Goal: Book appointment/travel/reservation: Book appointment/travel/reservation

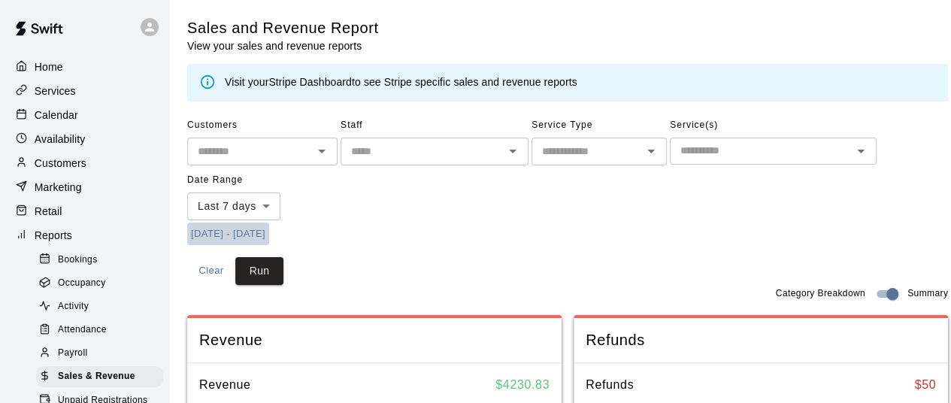
click at [230, 238] on button "[DATE] - [DATE]" at bounding box center [228, 234] width 82 height 23
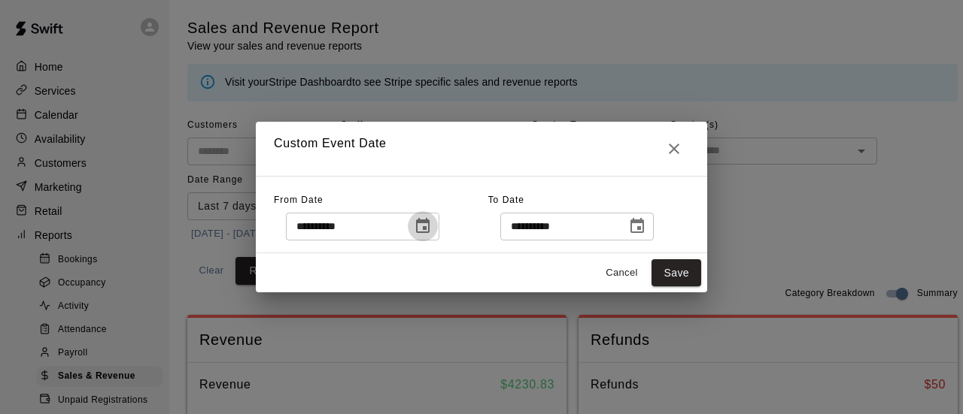
click at [438, 235] on button "Choose date, selected date is Oct 6, 2025" at bounding box center [423, 226] width 30 height 30
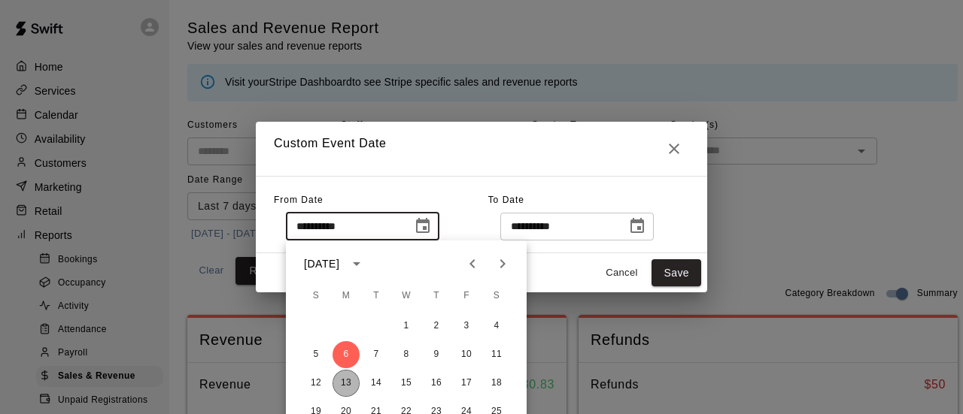
click at [343, 385] on button "13" at bounding box center [345, 383] width 27 height 27
type input "**********"
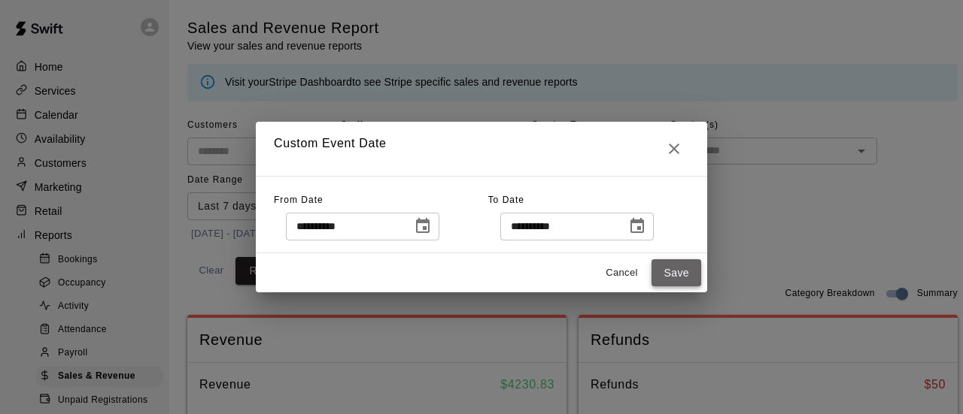
click at [666, 279] on button "Save" at bounding box center [676, 273] width 50 height 28
type input "******"
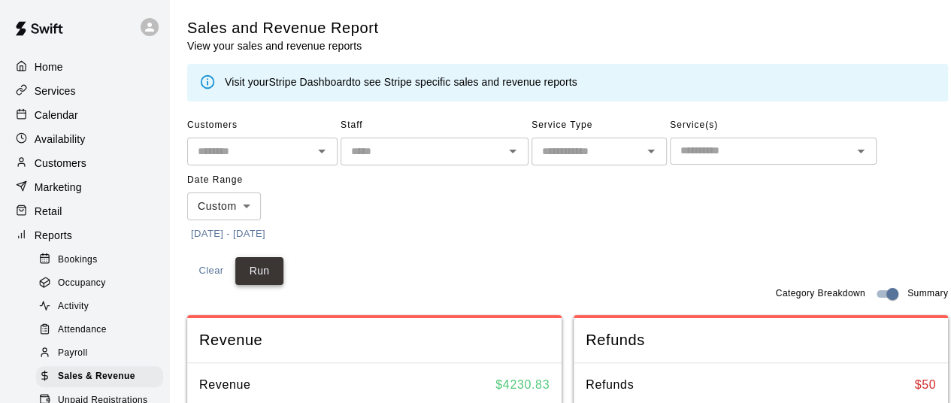
click at [258, 273] on button "Run" at bounding box center [259, 271] width 48 height 28
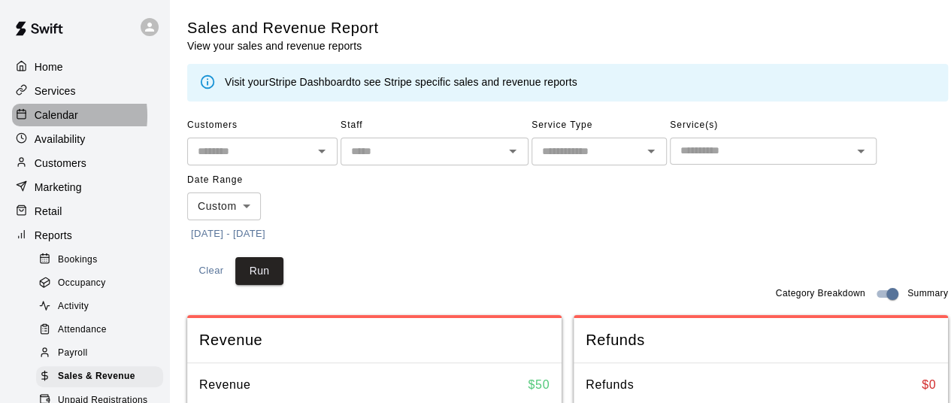
click at [41, 118] on p "Calendar" at bounding box center [57, 115] width 44 height 15
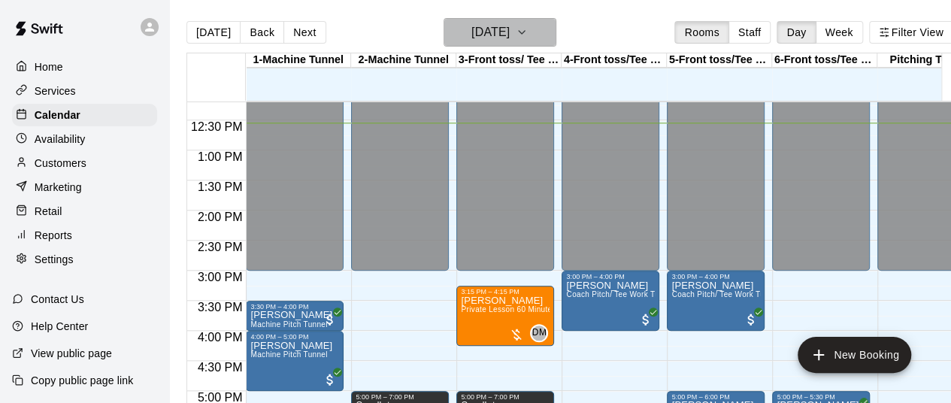
click at [528, 31] on icon "button" at bounding box center [522, 32] width 12 height 18
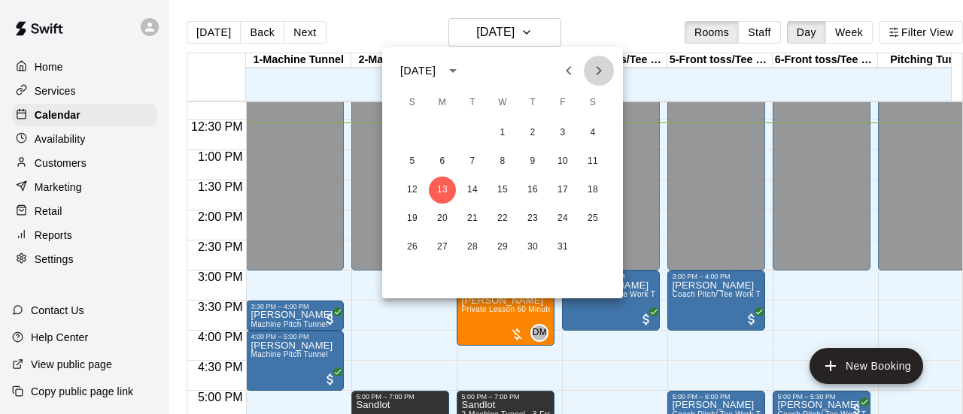
click at [599, 68] on icon "Next month" at bounding box center [598, 70] width 5 height 9
click at [596, 185] on button "15" at bounding box center [592, 190] width 27 height 27
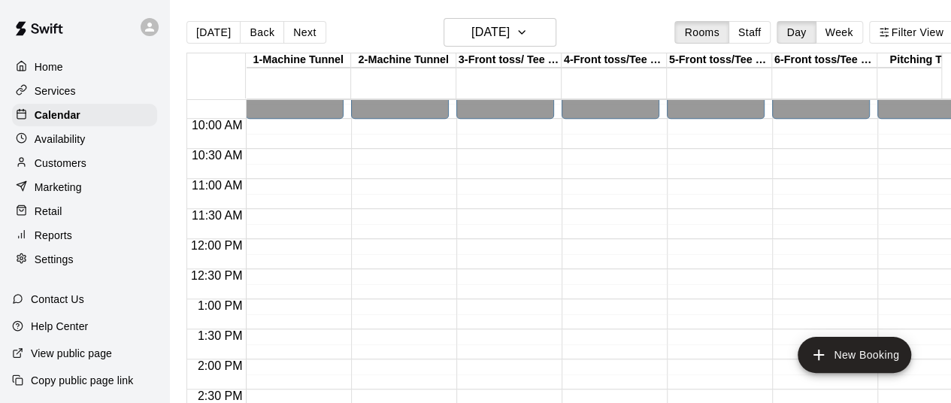
scroll to position [587, 0]
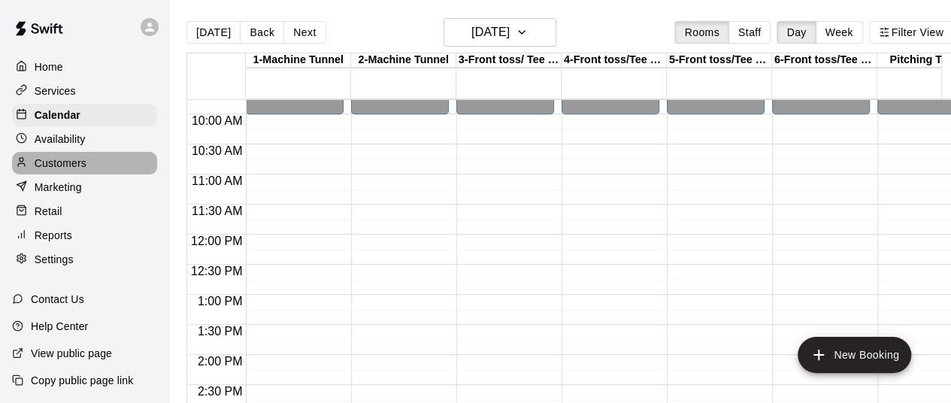
click at [101, 171] on div "Customers" at bounding box center [84, 163] width 145 height 23
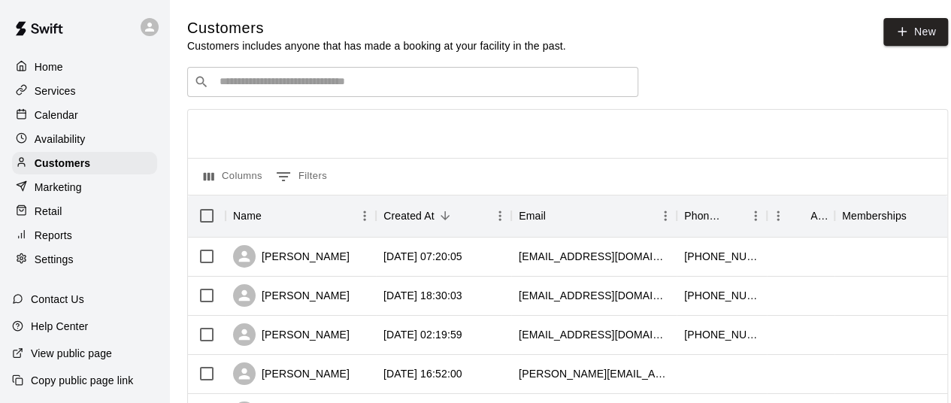
click at [310, 93] on div "​ ​" at bounding box center [412, 82] width 451 height 30
click at [75, 118] on p "Calendar" at bounding box center [57, 115] width 44 height 15
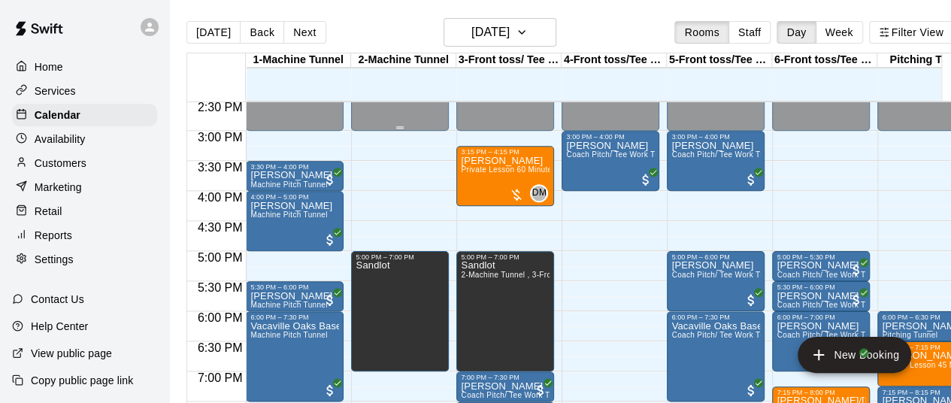
scroll to position [871, 0]
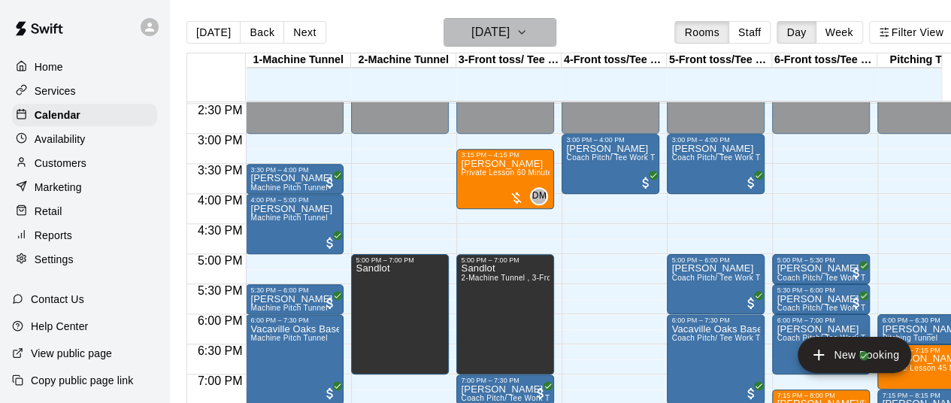
click at [549, 21] on button "[DATE]" at bounding box center [500, 32] width 113 height 29
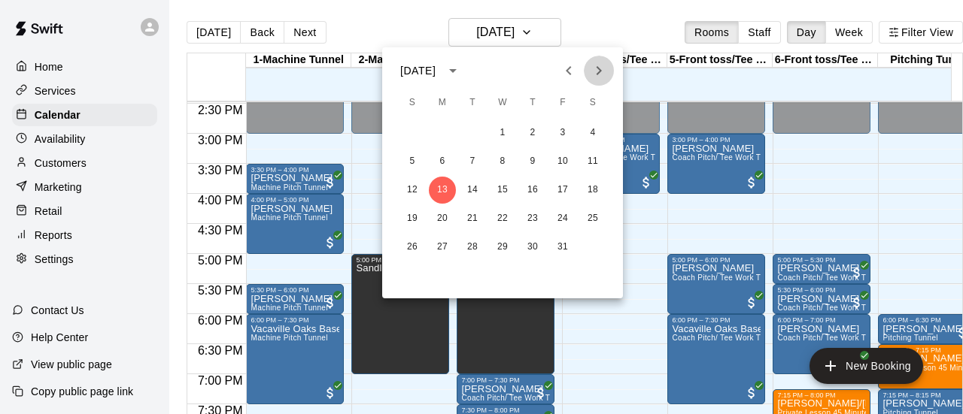
click at [605, 70] on icon "Next month" at bounding box center [599, 71] width 18 height 18
click at [608, 23] on div at bounding box center [481, 207] width 963 height 414
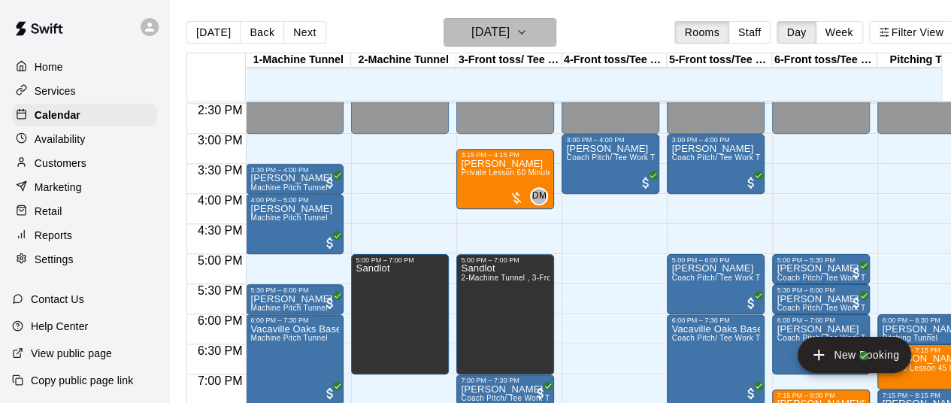
click at [528, 29] on icon "button" at bounding box center [522, 32] width 12 height 18
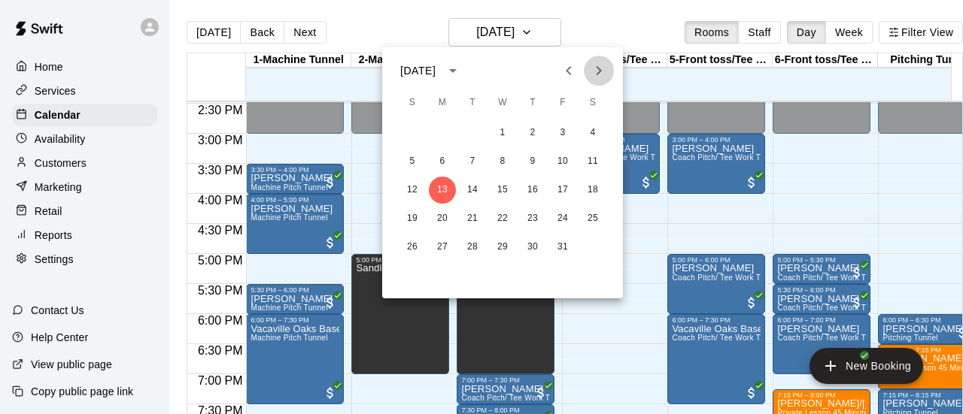
click at [597, 70] on icon "Next month" at bounding box center [599, 71] width 18 height 18
click at [593, 192] on button "15" at bounding box center [592, 190] width 27 height 27
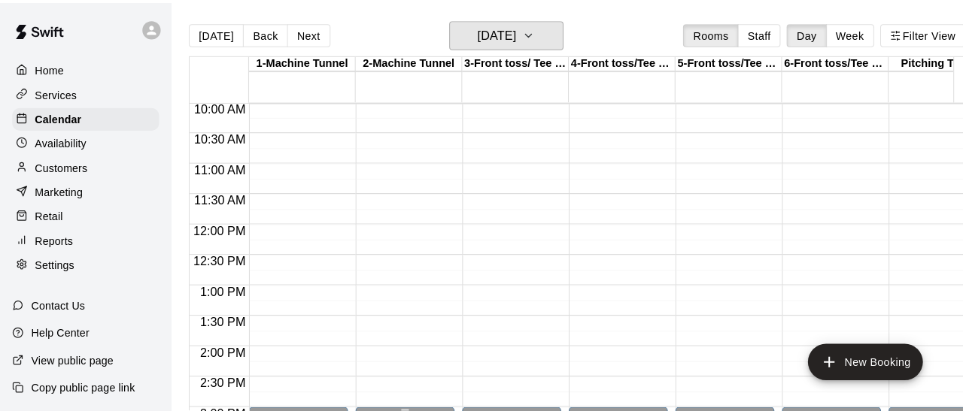
scroll to position [605, 0]
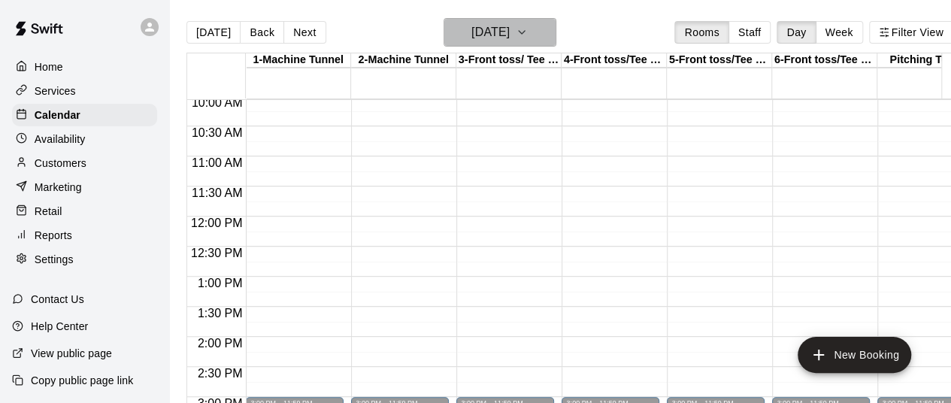
click at [525, 32] on icon "button" at bounding box center [522, 32] width 6 height 3
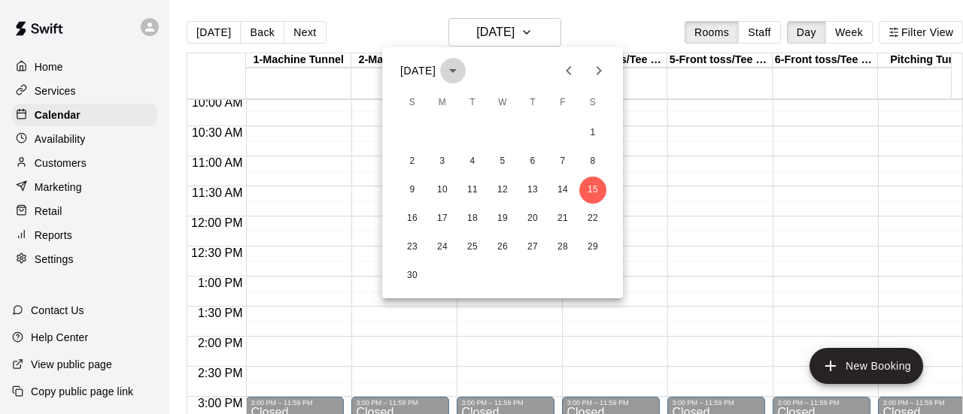
click at [462, 76] on icon "calendar view is open, switch to year view" at bounding box center [453, 71] width 18 height 18
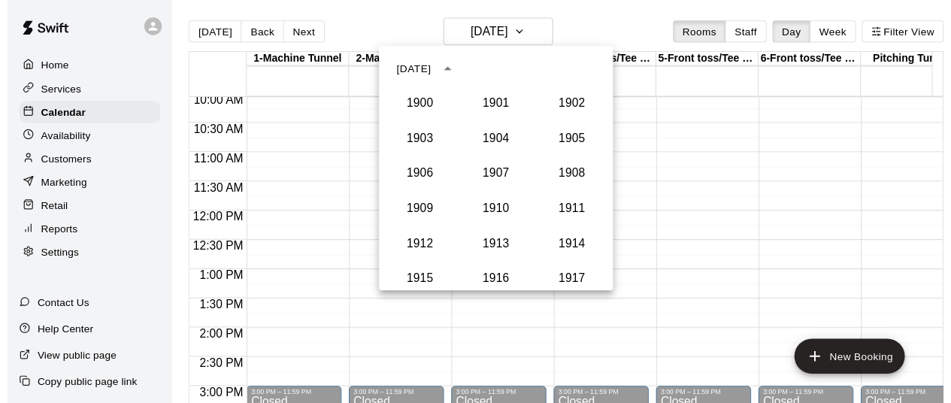
scroll to position [1393, 0]
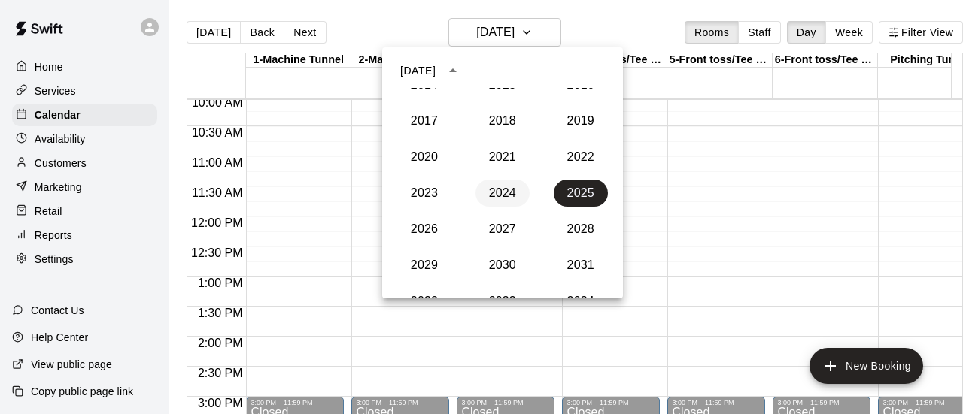
click at [495, 189] on button "2024" at bounding box center [502, 193] width 54 height 27
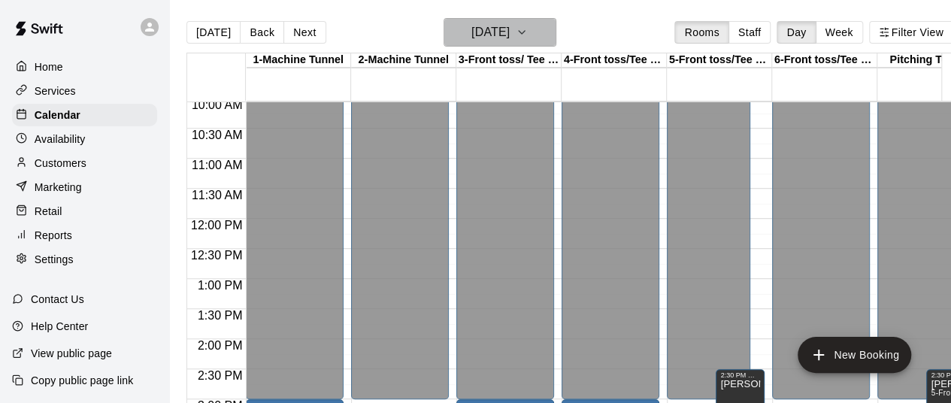
click at [528, 31] on icon "button" at bounding box center [522, 32] width 12 height 18
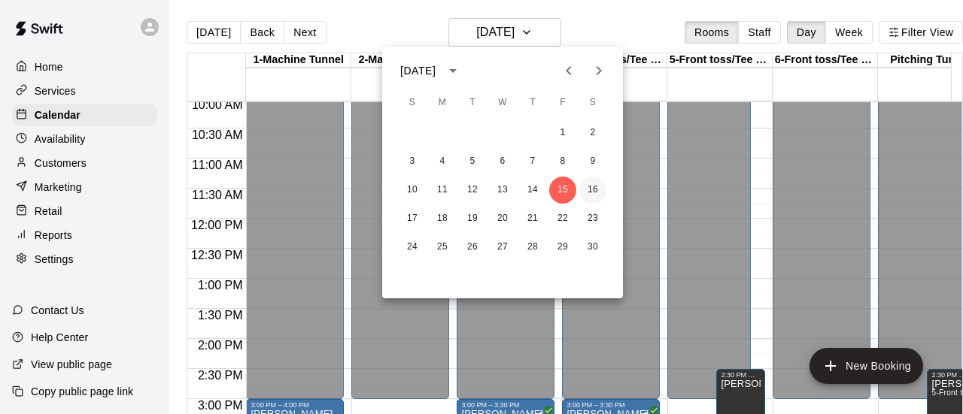
click at [590, 193] on button "16" at bounding box center [592, 190] width 27 height 27
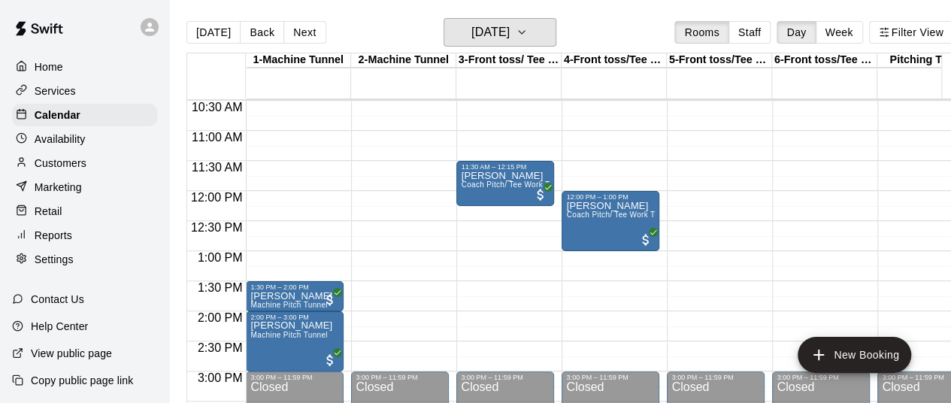
scroll to position [617, 0]
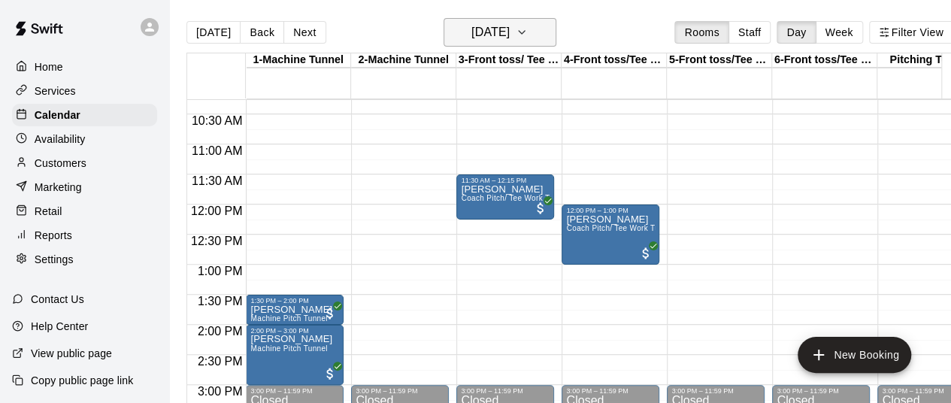
click at [528, 38] on icon "button" at bounding box center [522, 32] width 12 height 18
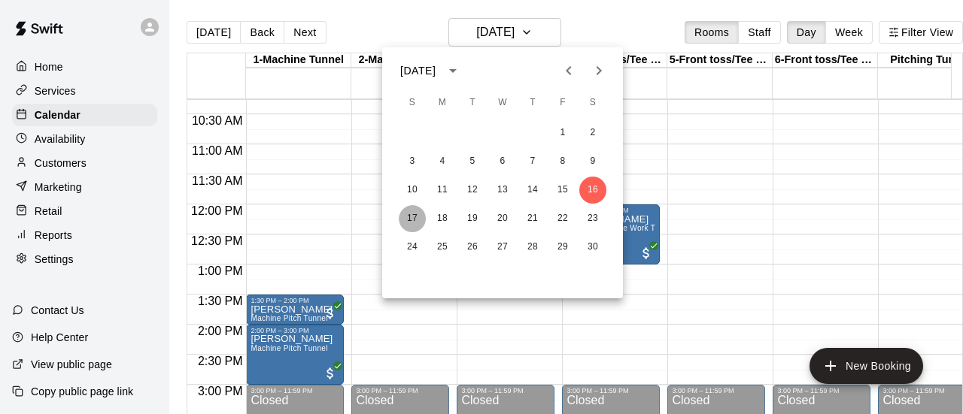
click at [411, 220] on button "17" at bounding box center [412, 218] width 27 height 27
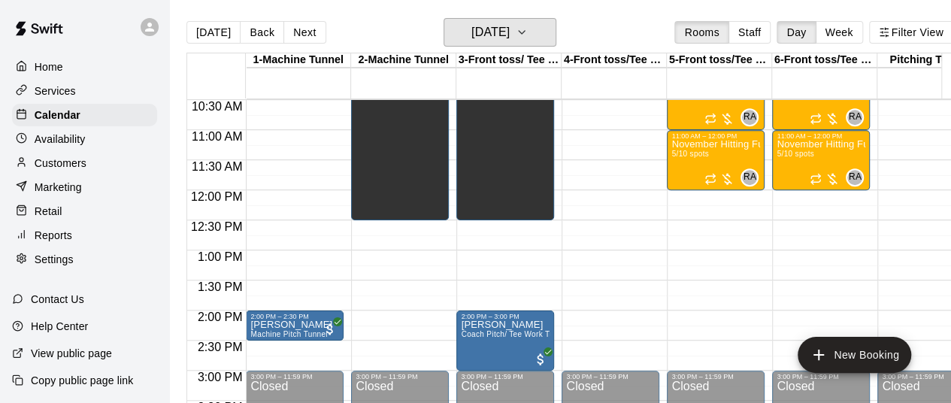
scroll to position [623, 0]
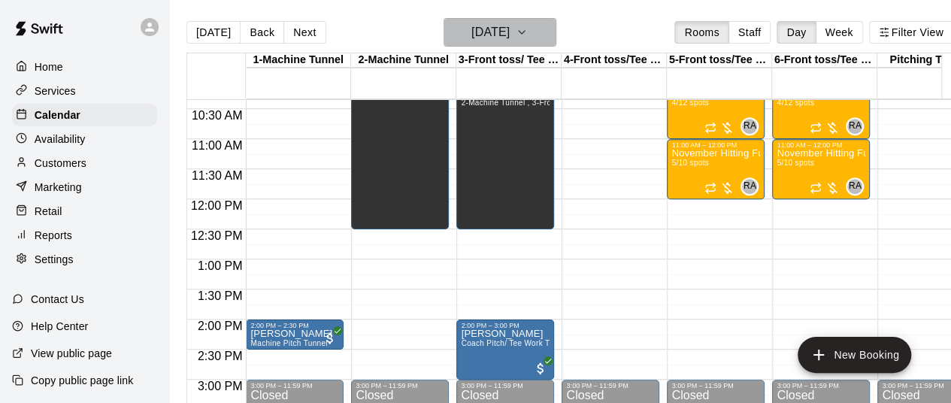
click at [553, 35] on button "[DATE]" at bounding box center [500, 32] width 113 height 29
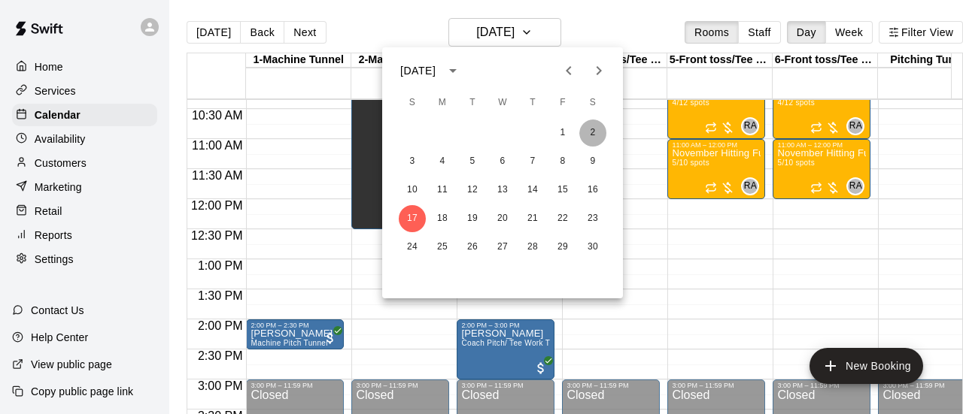
click at [599, 137] on button "2" at bounding box center [592, 133] width 27 height 27
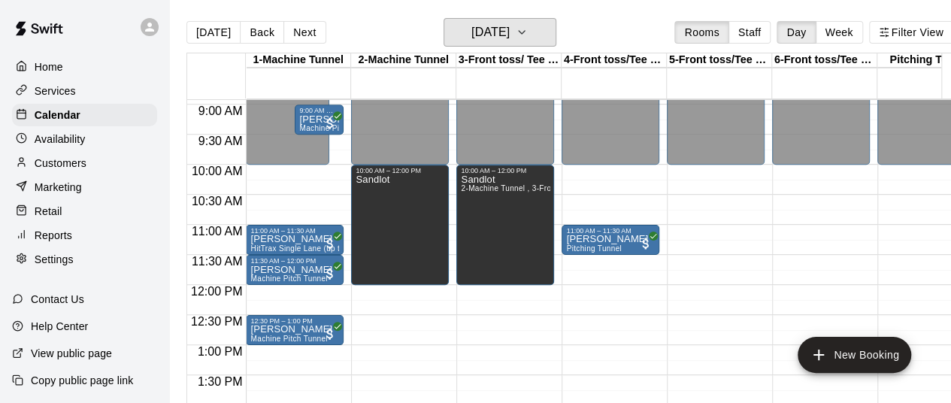
scroll to position [559, 0]
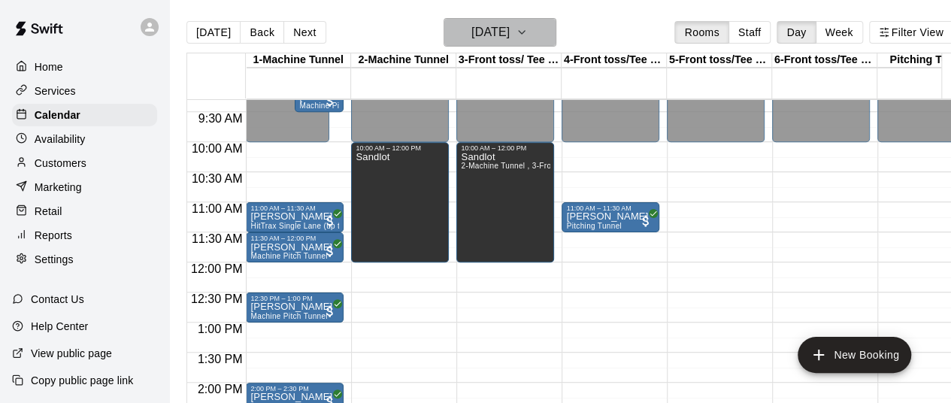
click at [528, 31] on icon "button" at bounding box center [522, 32] width 12 height 18
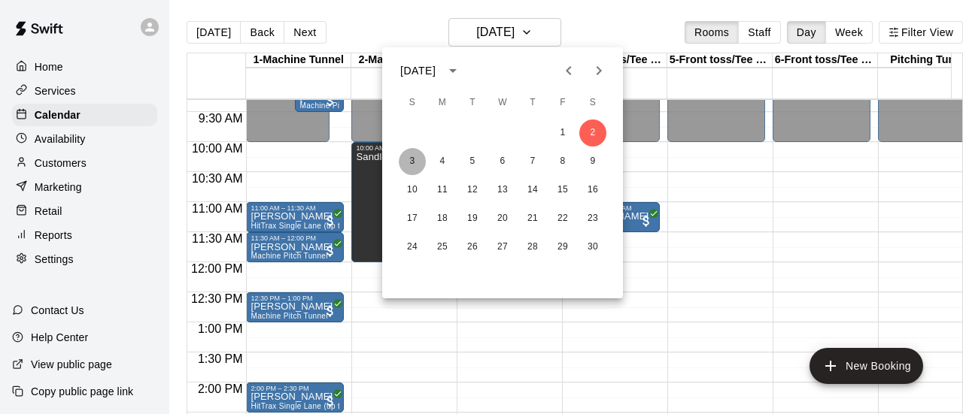
click at [414, 166] on button "3" at bounding box center [412, 161] width 27 height 27
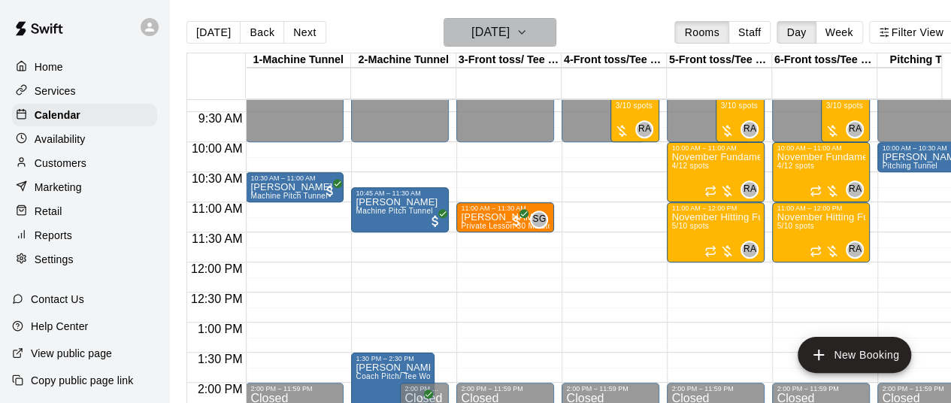
click at [528, 29] on icon "button" at bounding box center [522, 32] width 12 height 18
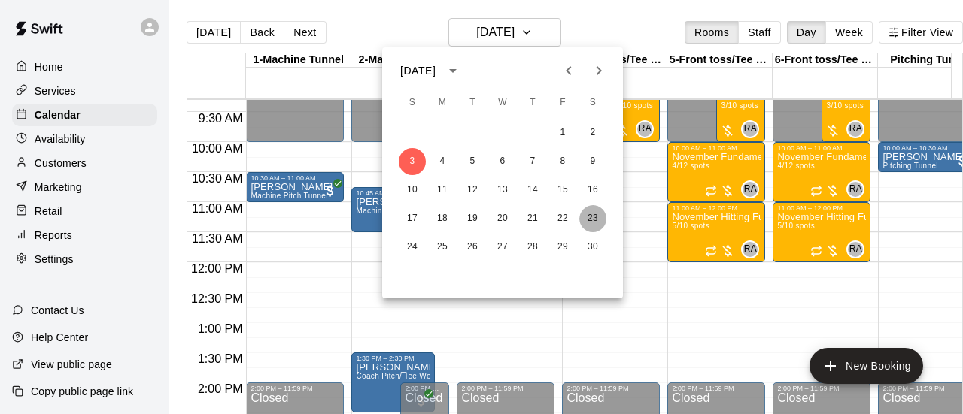
click at [597, 220] on button "23" at bounding box center [592, 218] width 27 height 27
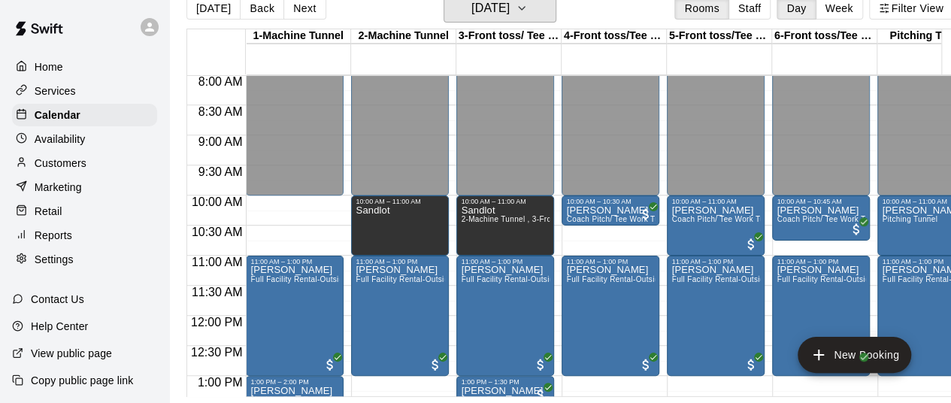
scroll to position [0, 0]
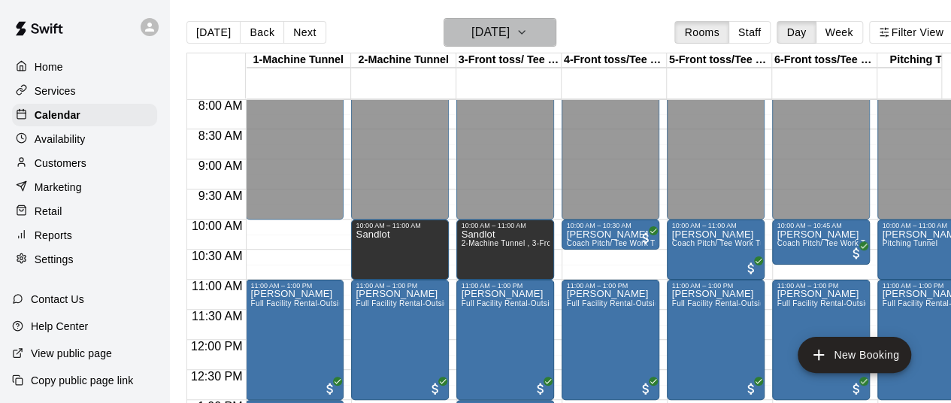
click at [528, 33] on icon "button" at bounding box center [522, 32] width 12 height 18
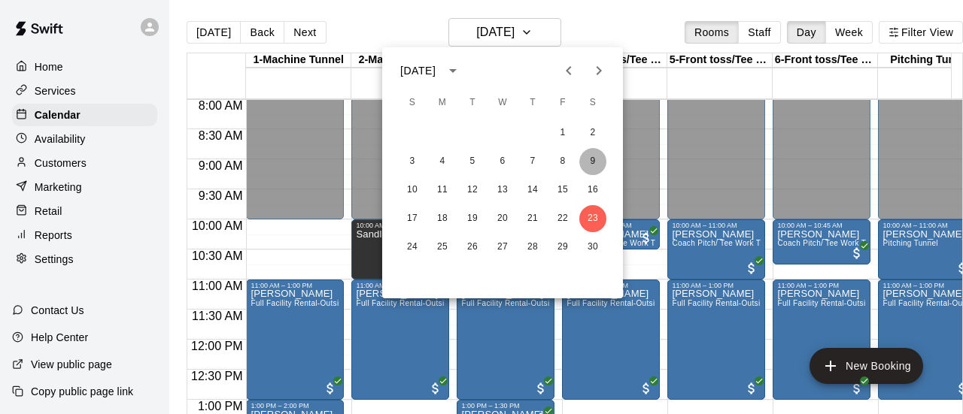
click at [595, 159] on button "9" at bounding box center [592, 161] width 27 height 27
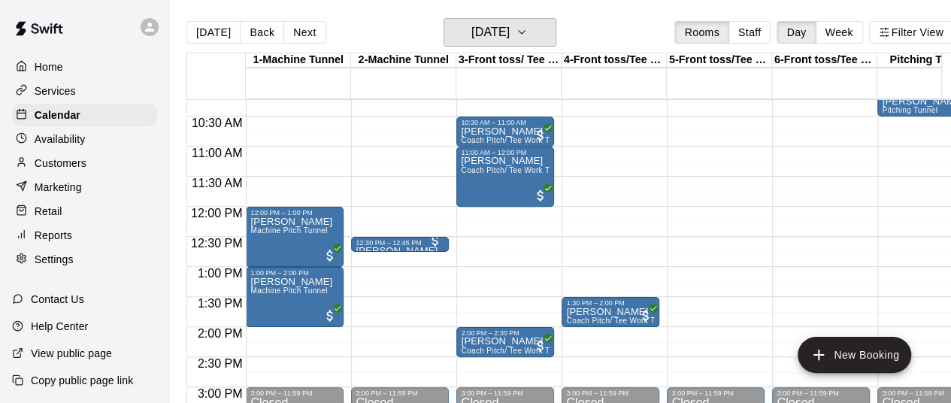
scroll to position [616, 0]
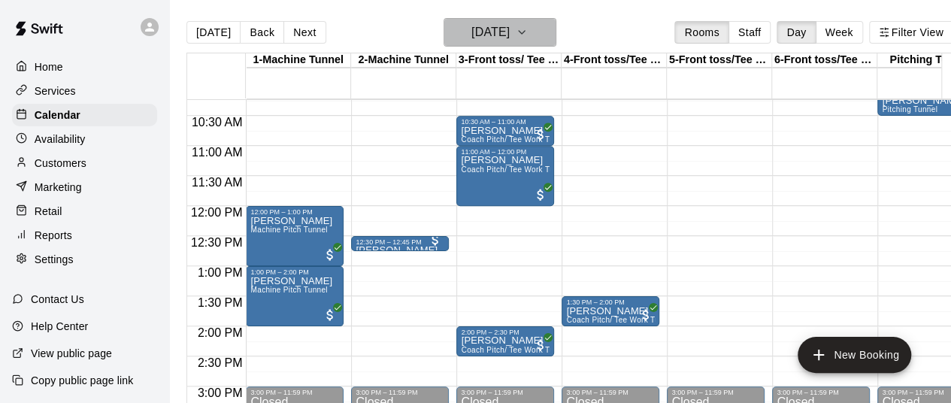
click at [528, 40] on icon "button" at bounding box center [522, 32] width 12 height 18
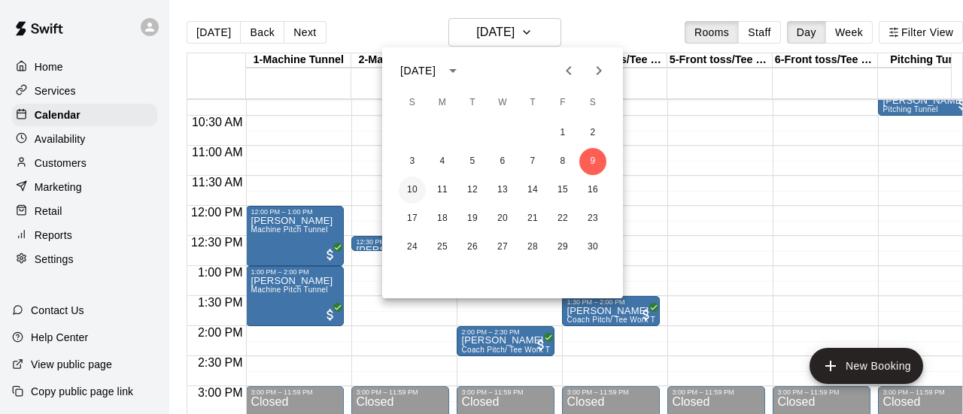
click at [405, 188] on button "10" at bounding box center [412, 190] width 27 height 27
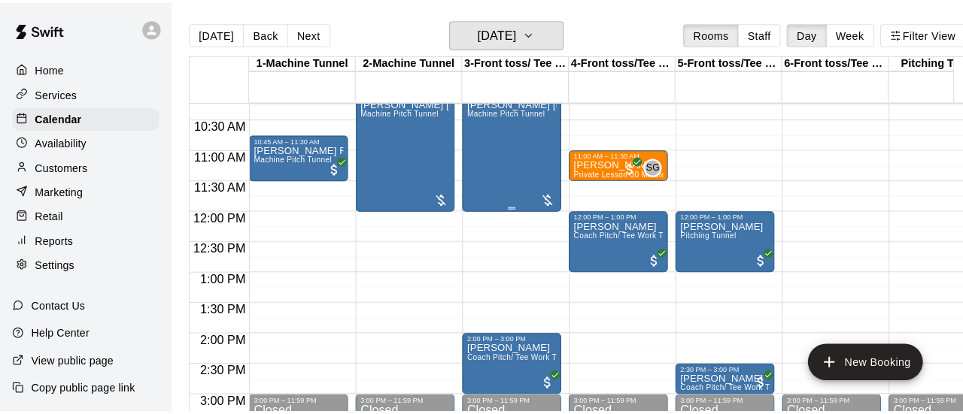
scroll to position [519, 0]
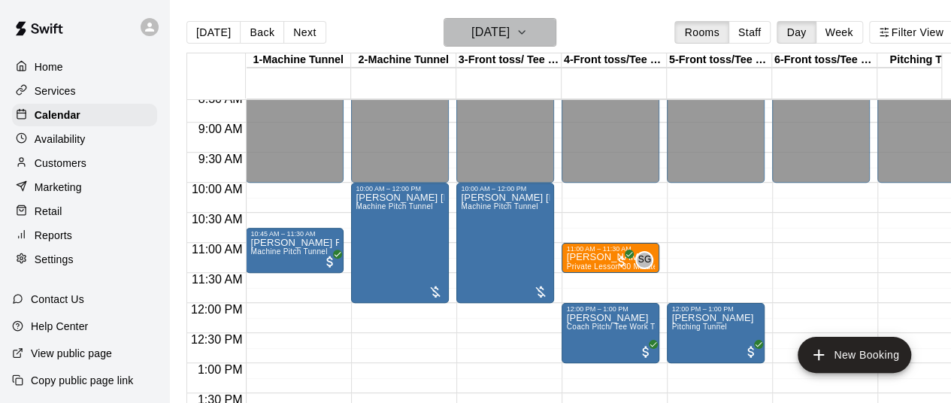
click at [528, 32] on icon "button" at bounding box center [522, 32] width 12 height 18
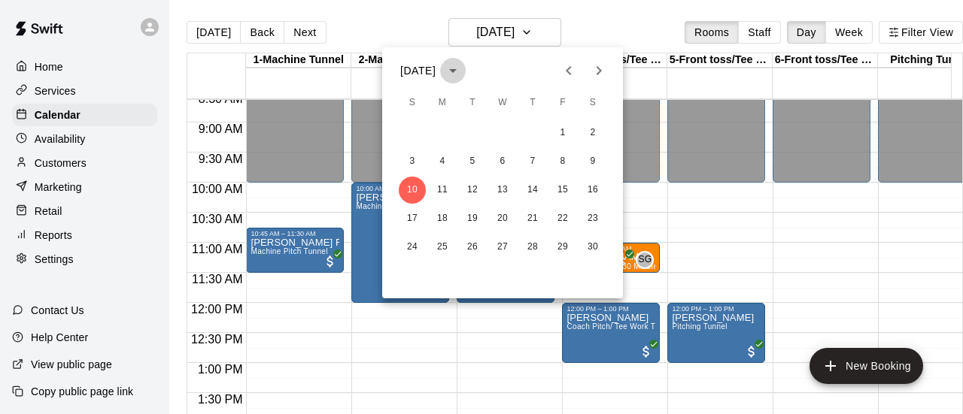
click at [462, 74] on icon "calendar view is open, switch to year view" at bounding box center [453, 71] width 18 height 18
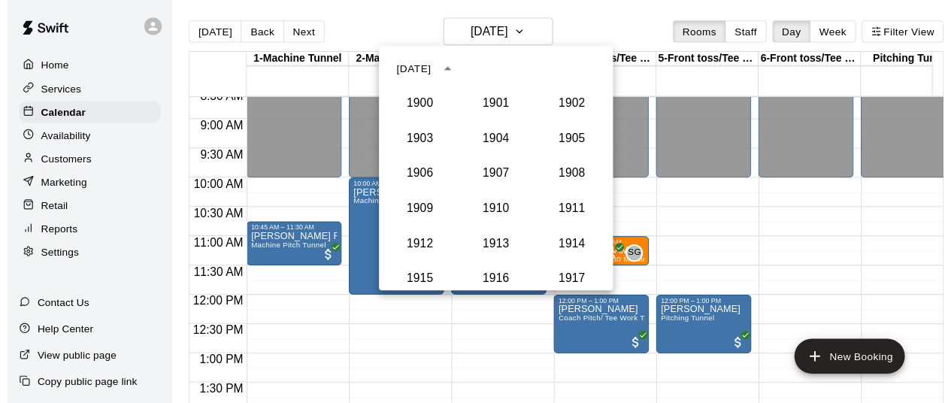
scroll to position [1393, 0]
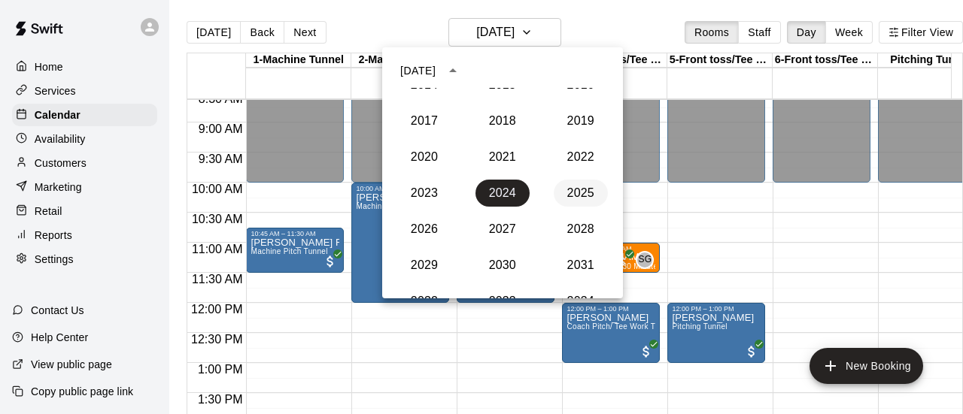
click at [573, 190] on button "2025" at bounding box center [580, 193] width 54 height 27
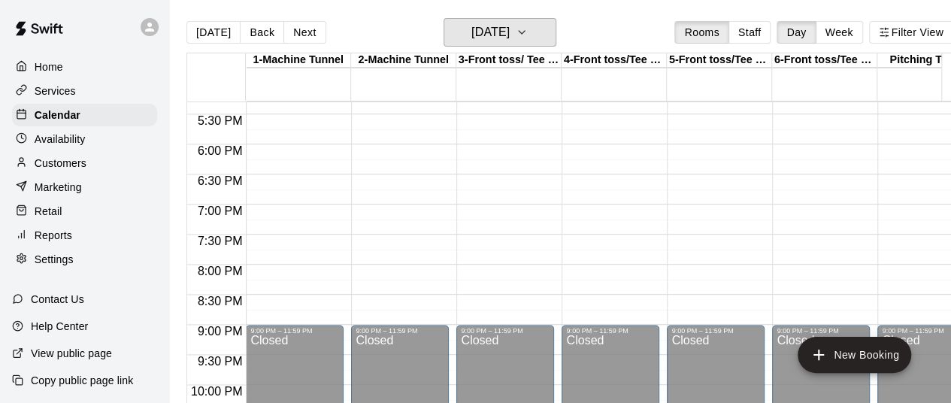
scroll to position [914, 0]
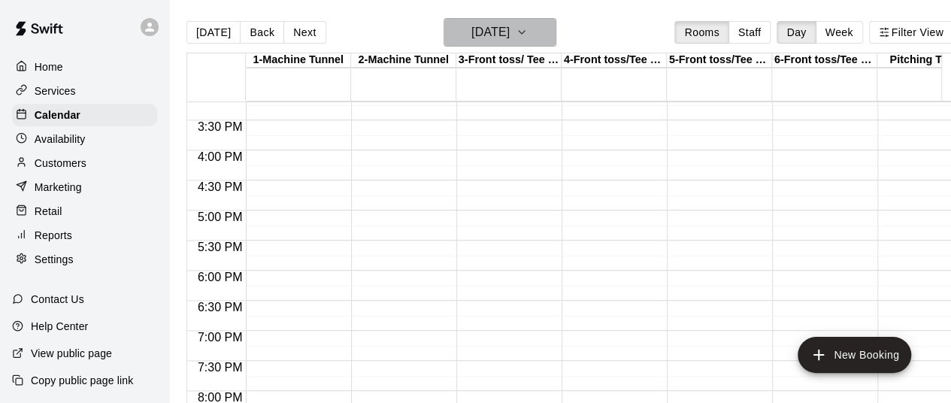
click at [528, 38] on icon "button" at bounding box center [522, 32] width 12 height 18
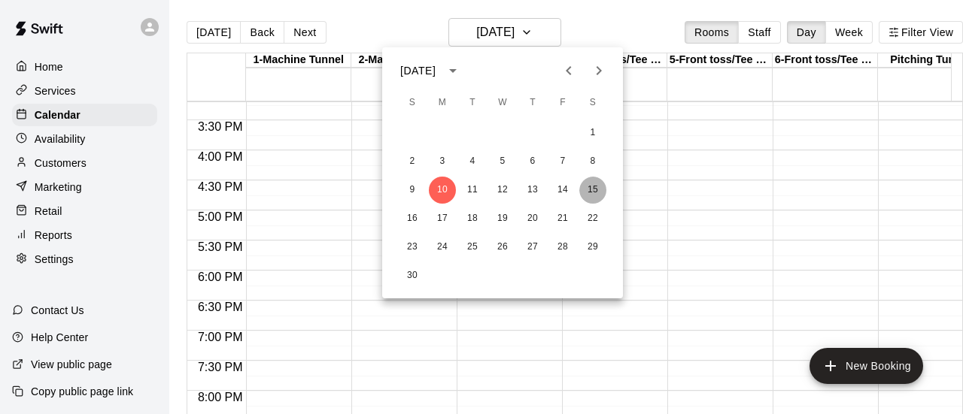
click at [594, 185] on button "15" at bounding box center [592, 190] width 27 height 27
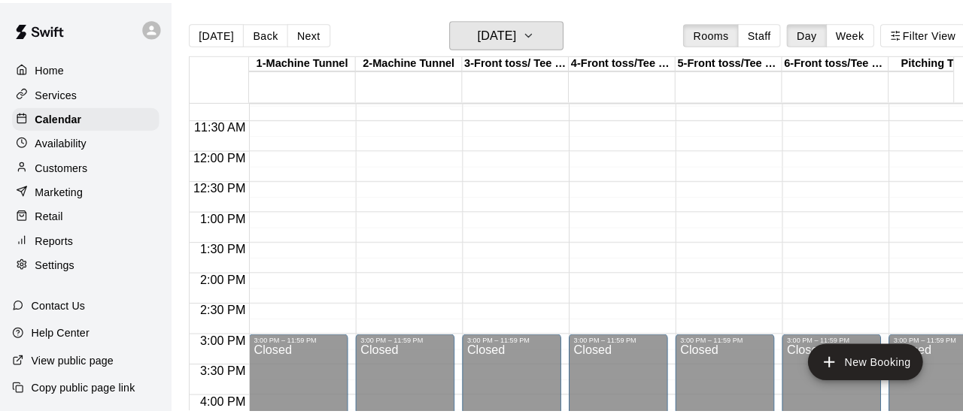
scroll to position [677, 0]
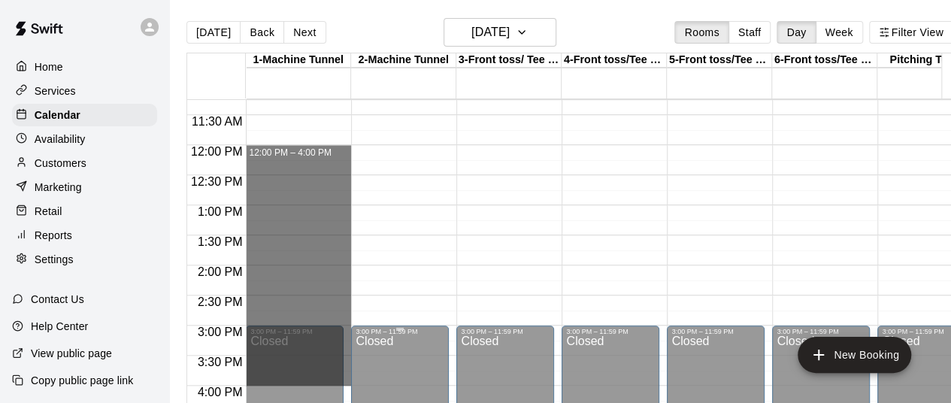
drag, startPoint x: 311, startPoint y: 153, endPoint x: 382, endPoint y: 384, distance: 242.2
click at [382, 384] on div "12:00 AM 12:30 AM 1:00 AM 1:30 AM 2:00 AM 2:30 AM 3:00 AM 3:30 AM 4:00 AM 4:30 …" at bounding box center [569, 260] width 765 height 322
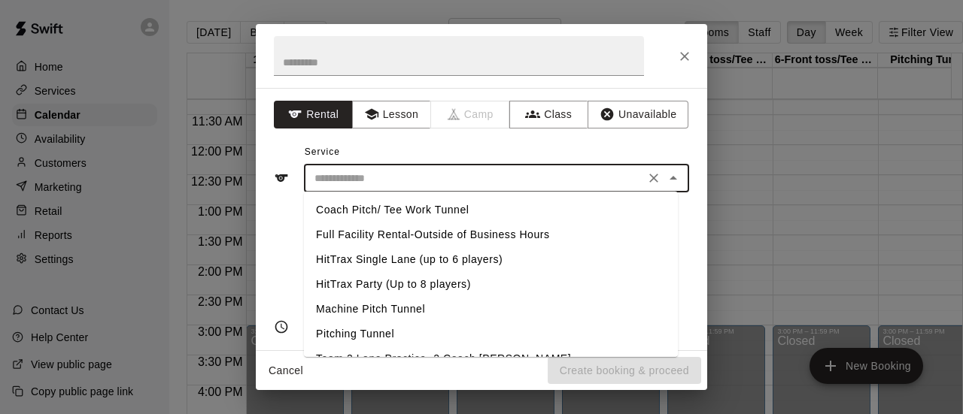
click at [398, 175] on input "text" at bounding box center [474, 178] width 332 height 19
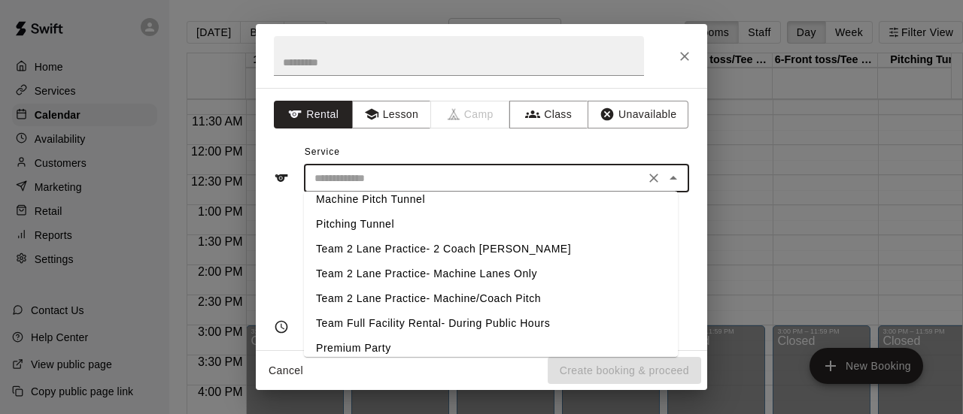
scroll to position [144, 0]
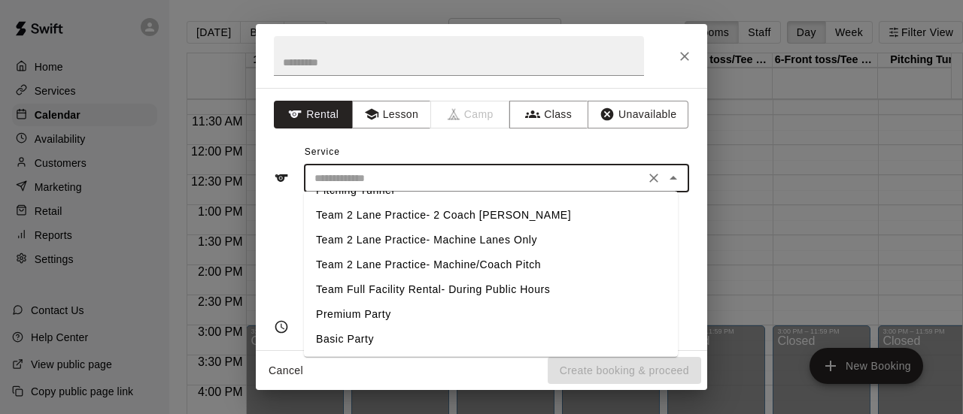
click at [370, 311] on li "Premium Party" at bounding box center [491, 314] width 374 height 25
type input "**********"
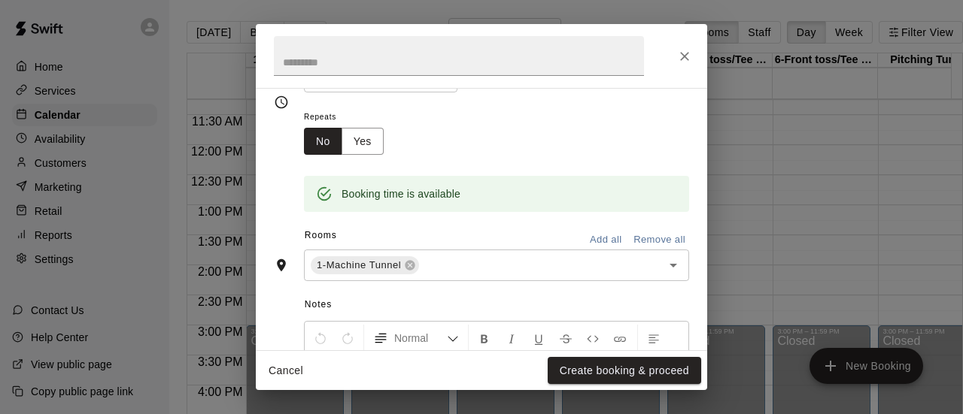
scroll to position [230, 0]
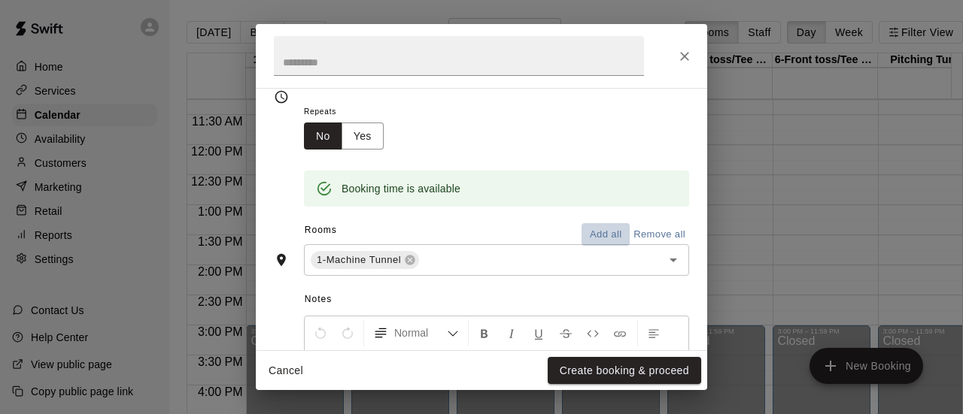
click at [592, 226] on button "Add all" at bounding box center [605, 234] width 48 height 23
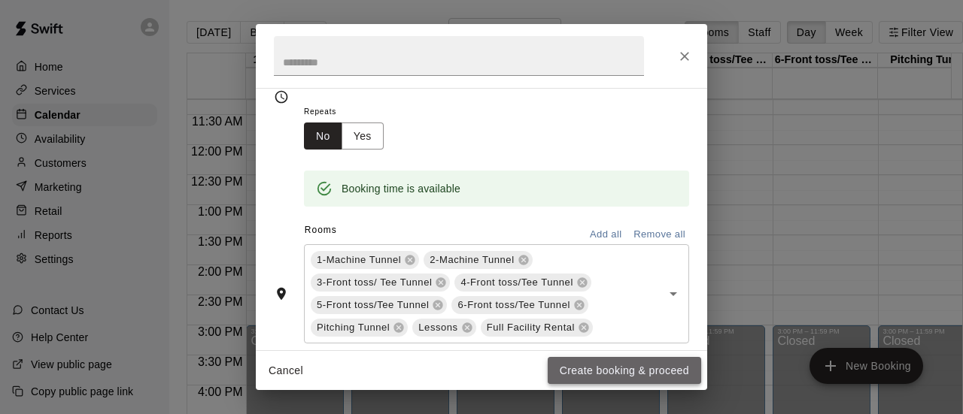
click at [585, 370] on button "Create booking & proceed" at bounding box center [623, 371] width 153 height 28
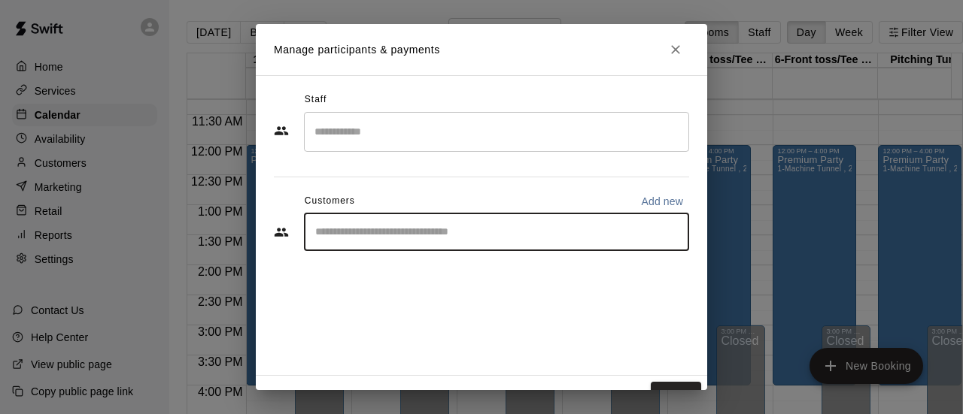
click at [344, 228] on input "Start typing to search customers..." at bounding box center [496, 232] width 371 height 15
type input "****"
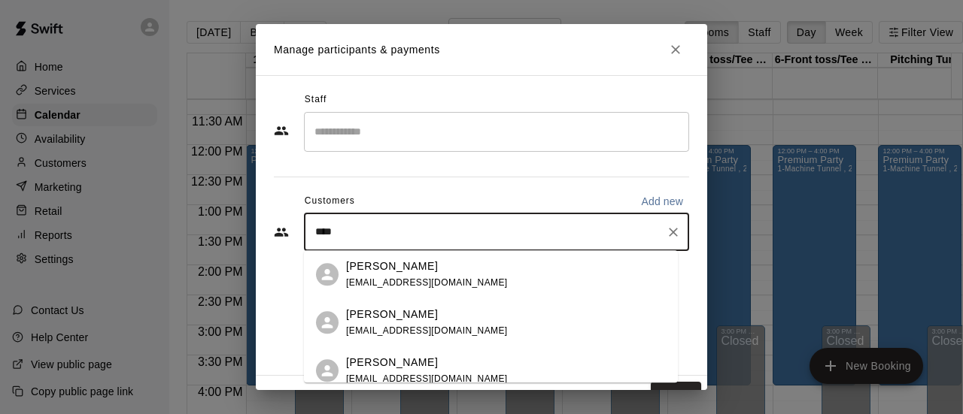
click at [377, 270] on p "[PERSON_NAME]" at bounding box center [392, 267] width 92 height 16
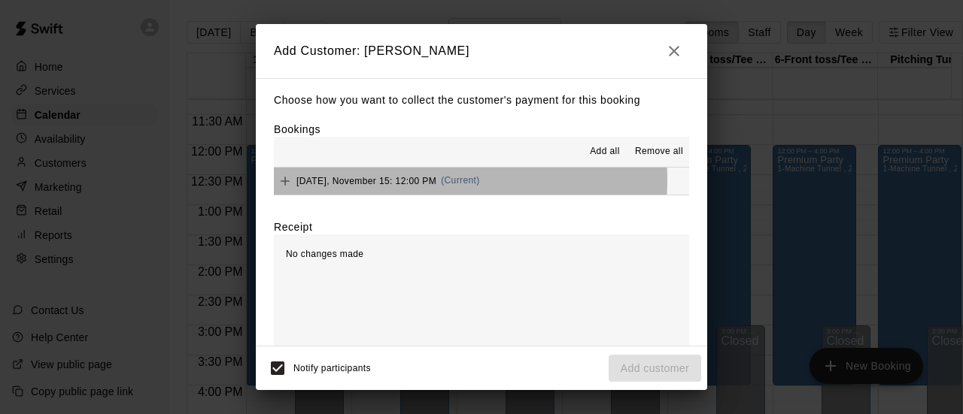
click at [379, 181] on span "[DATE], November 15: 12:00 PM" at bounding box center [366, 180] width 140 height 11
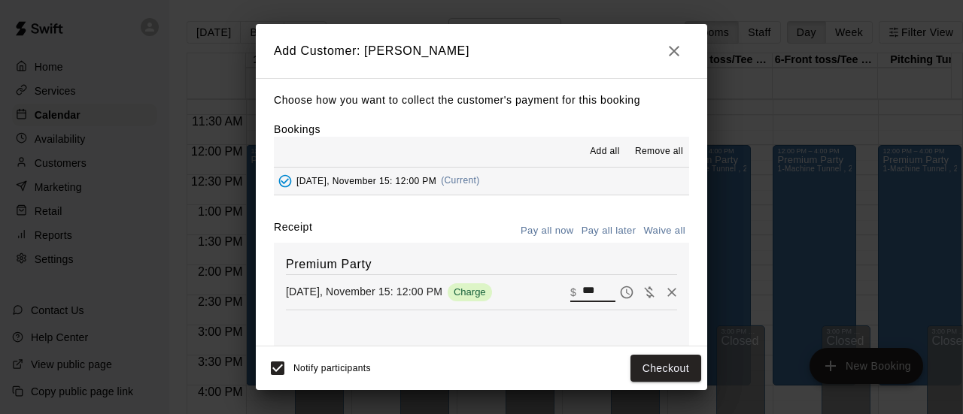
drag, startPoint x: 579, startPoint y: 293, endPoint x: 512, endPoint y: 286, distance: 67.3
click at [512, 286] on div "[DATE], November 15: 12:00 PM Charge ​ $ ***" at bounding box center [481, 292] width 391 height 23
type input "***"
click at [675, 365] on button "Checkout" at bounding box center [665, 369] width 71 height 28
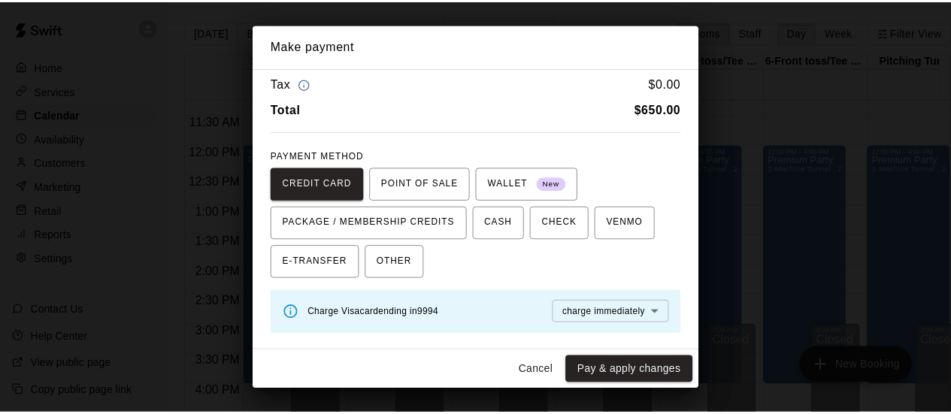
scroll to position [24, 0]
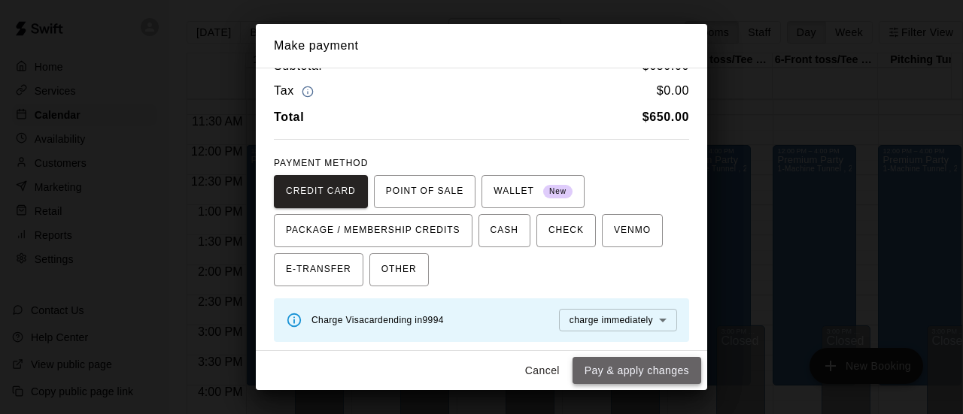
click at [602, 371] on button "Pay & apply changes" at bounding box center [636, 371] width 129 height 28
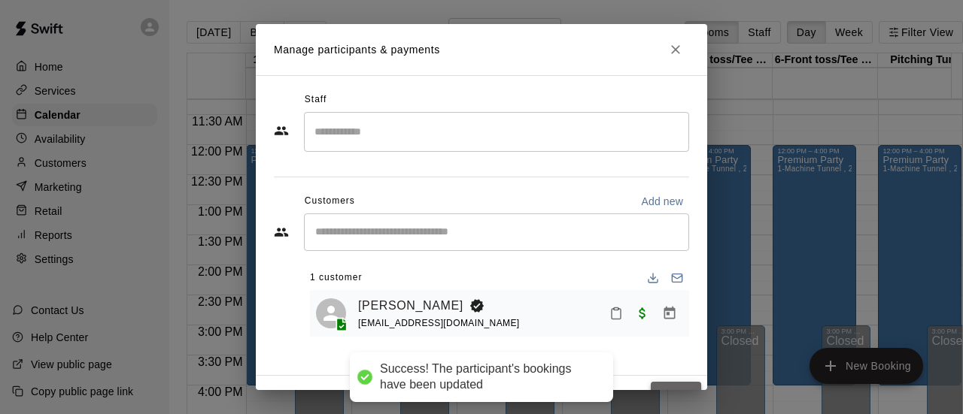
click at [660, 382] on button "Done" at bounding box center [675, 396] width 50 height 28
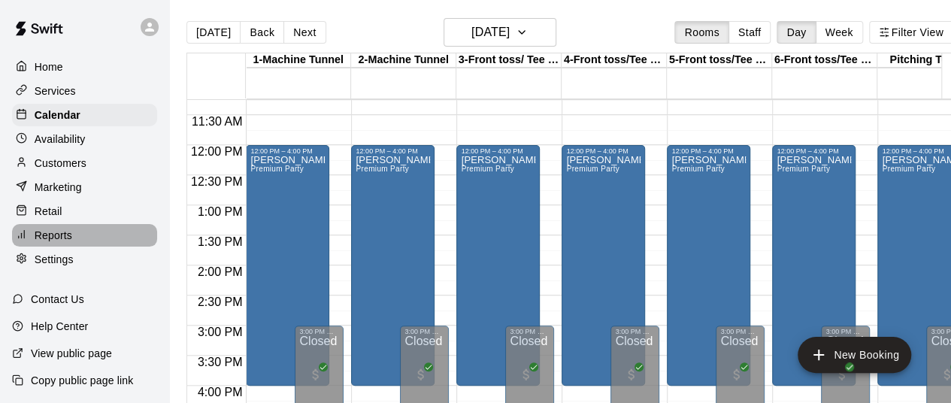
click at [77, 244] on div "Reports" at bounding box center [84, 235] width 145 height 23
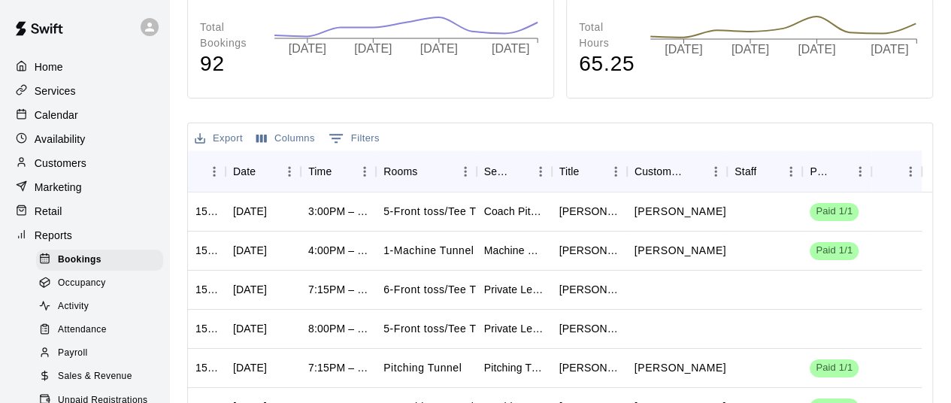
click at [99, 384] on span "Sales & Revenue" at bounding box center [95, 376] width 74 height 15
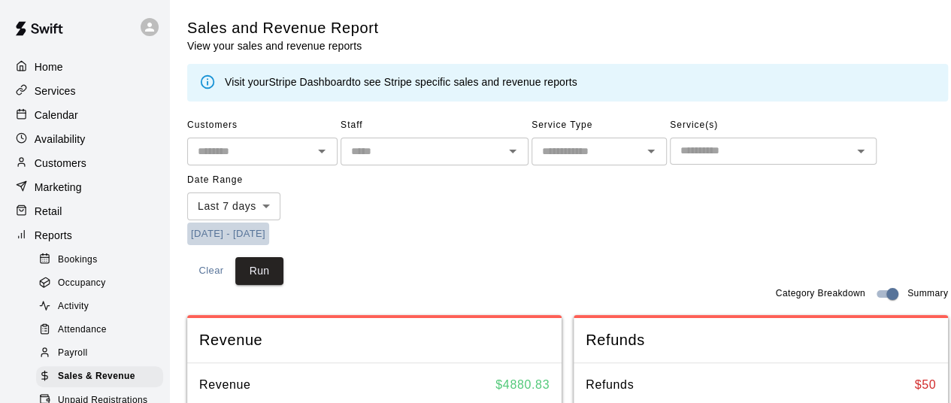
click at [224, 229] on button "[DATE] - [DATE]" at bounding box center [228, 234] width 82 height 23
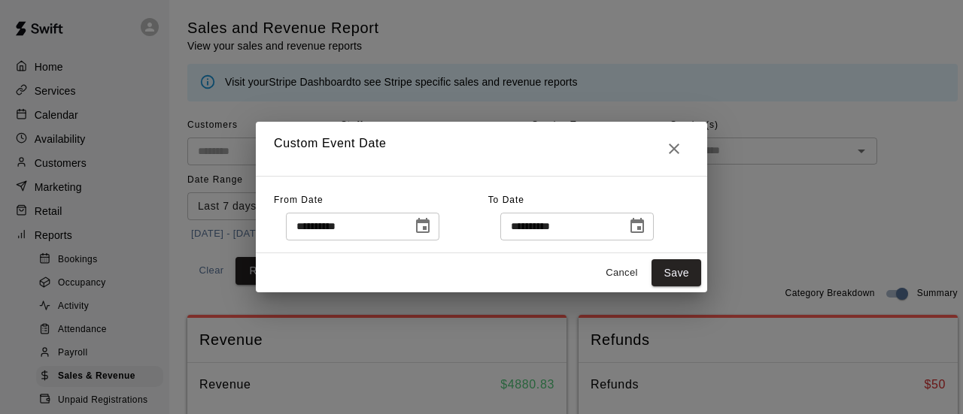
click at [432, 229] on icon "Choose date, selected date is Oct 6, 2025" at bounding box center [423, 226] width 18 height 18
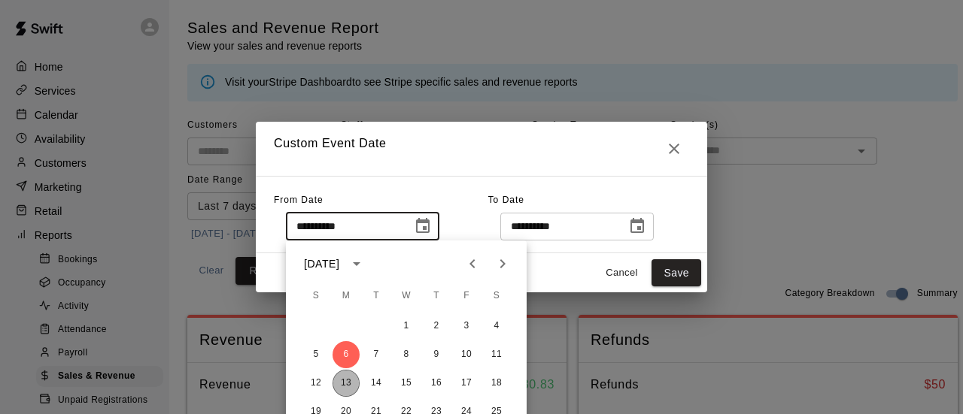
click at [354, 381] on button "13" at bounding box center [345, 383] width 27 height 27
type input "**********"
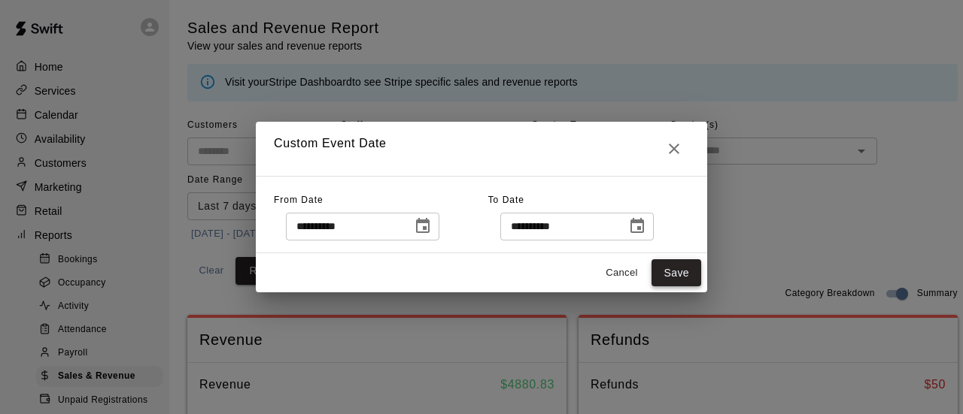
click at [690, 264] on button "Save" at bounding box center [676, 273] width 50 height 28
type input "******"
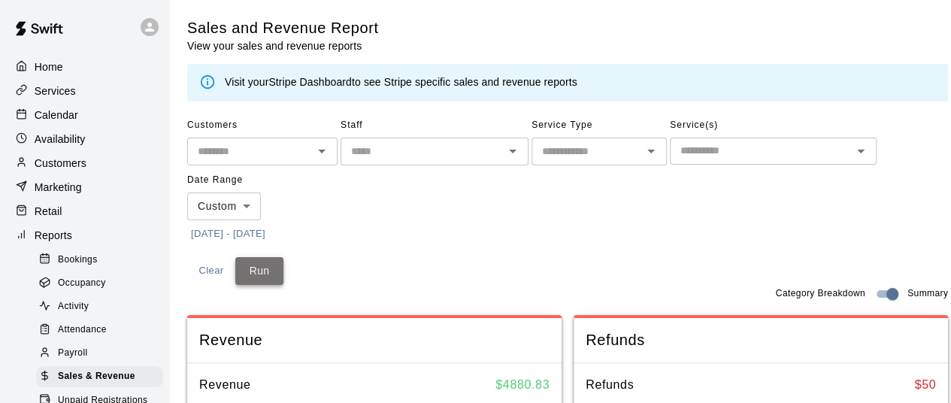
click at [259, 268] on button "Run" at bounding box center [259, 271] width 48 height 28
click at [244, 234] on button "[DATE] - [DATE]" at bounding box center [228, 234] width 82 height 23
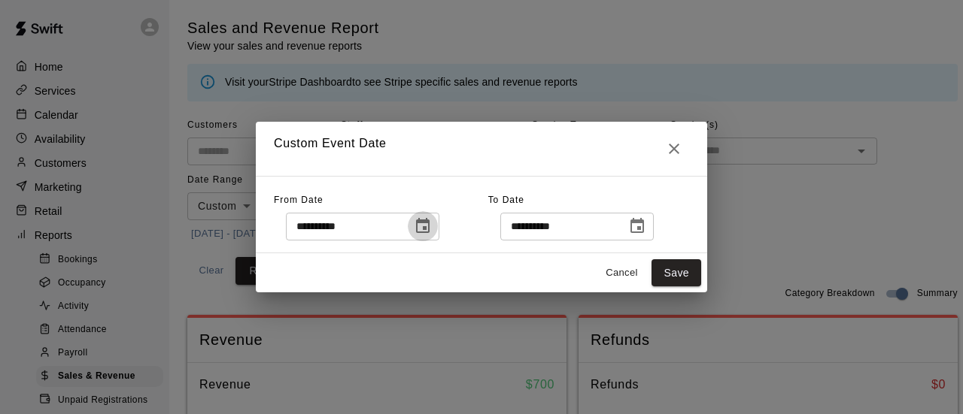
click at [432, 228] on icon "Choose date, selected date is Oct 13, 2025" at bounding box center [423, 226] width 18 height 18
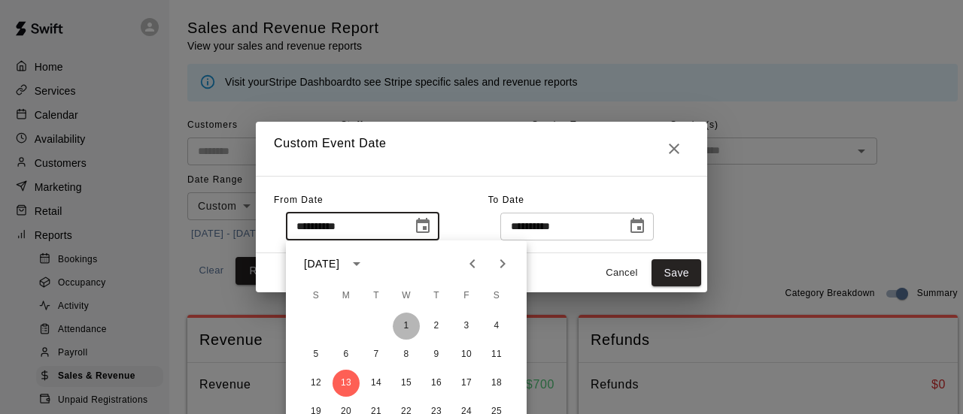
click at [407, 323] on button "1" at bounding box center [406, 326] width 27 height 27
type input "**********"
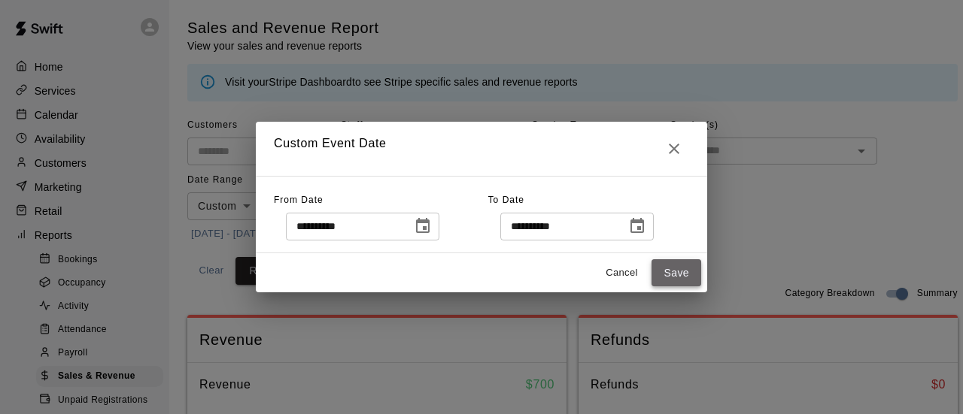
click at [682, 276] on button "Save" at bounding box center [676, 273] width 50 height 28
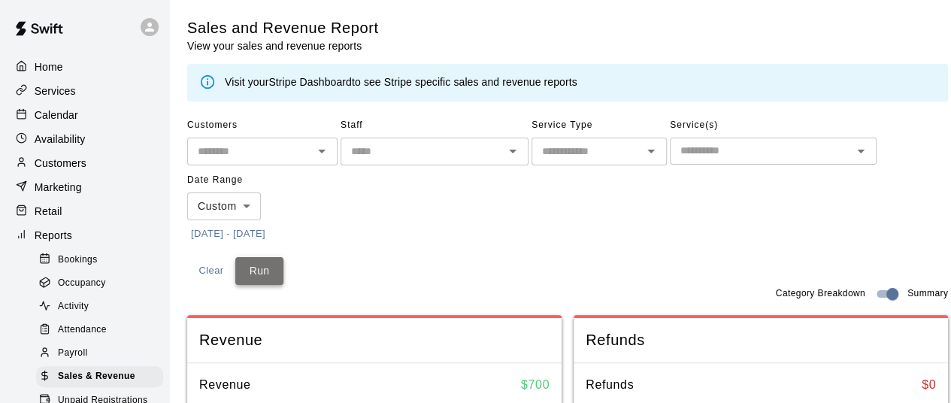
click at [266, 274] on button "Run" at bounding box center [259, 271] width 48 height 28
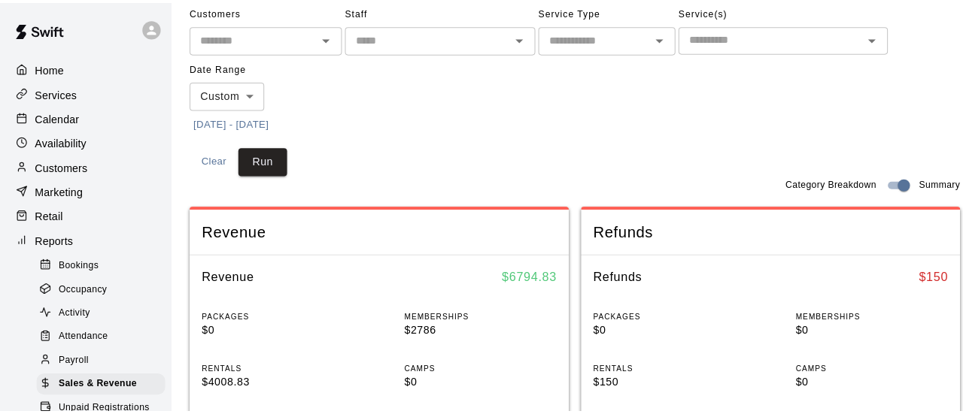
scroll to position [135, 0]
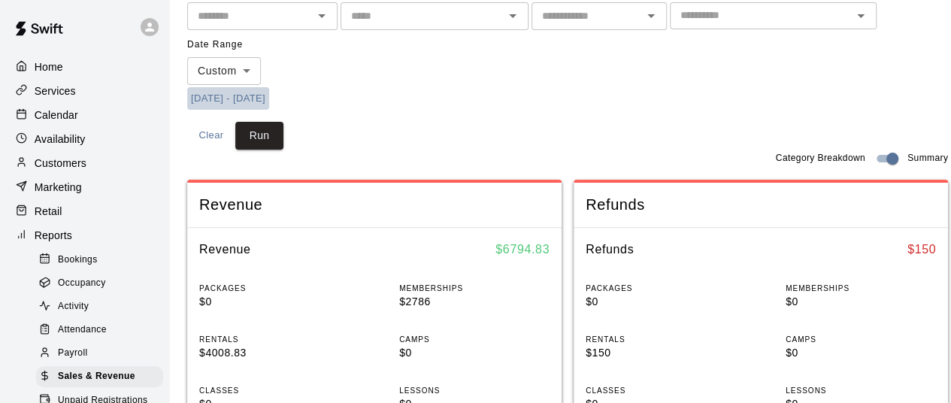
click at [220, 95] on button "[DATE] - [DATE]" at bounding box center [228, 98] width 82 height 23
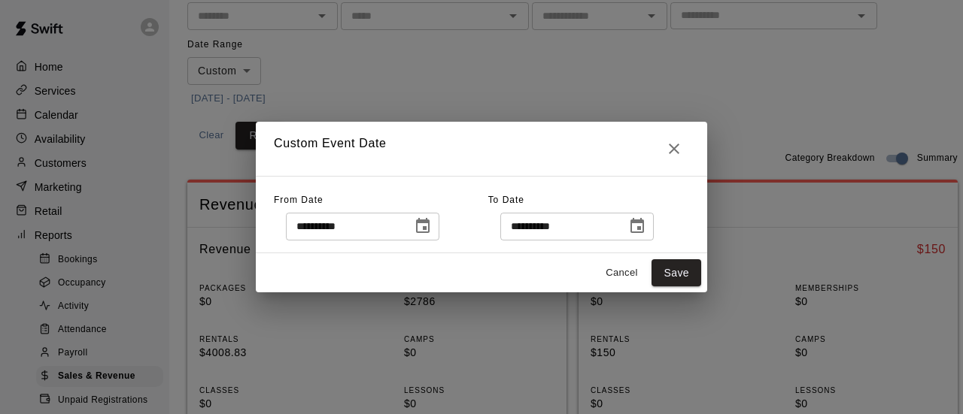
click at [432, 228] on icon "Choose date, selected date is Oct 1, 2025" at bounding box center [423, 226] width 18 height 18
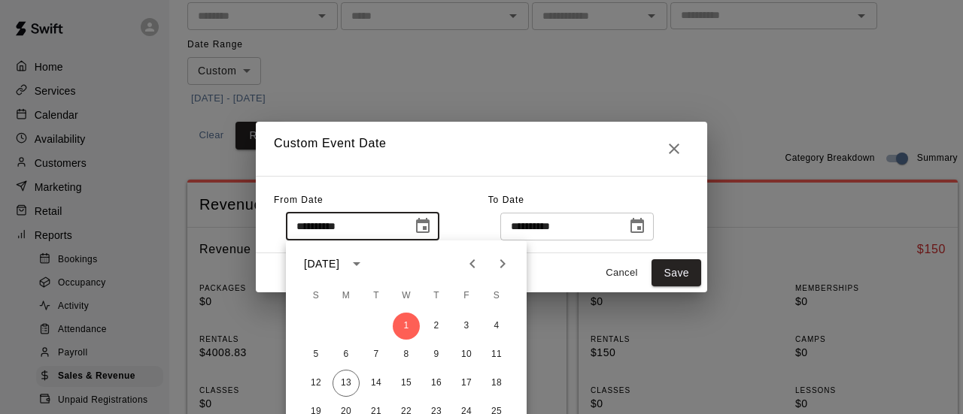
click at [339, 267] on div "[DATE]" at bounding box center [321, 264] width 35 height 16
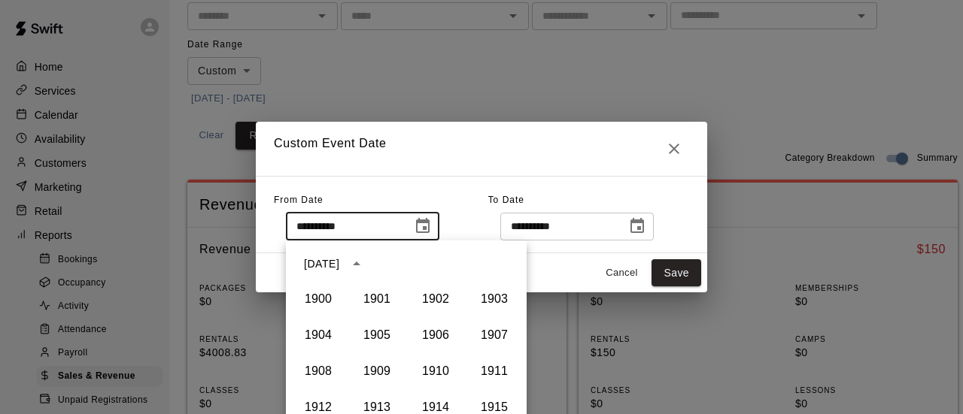
scroll to position [1032, 0]
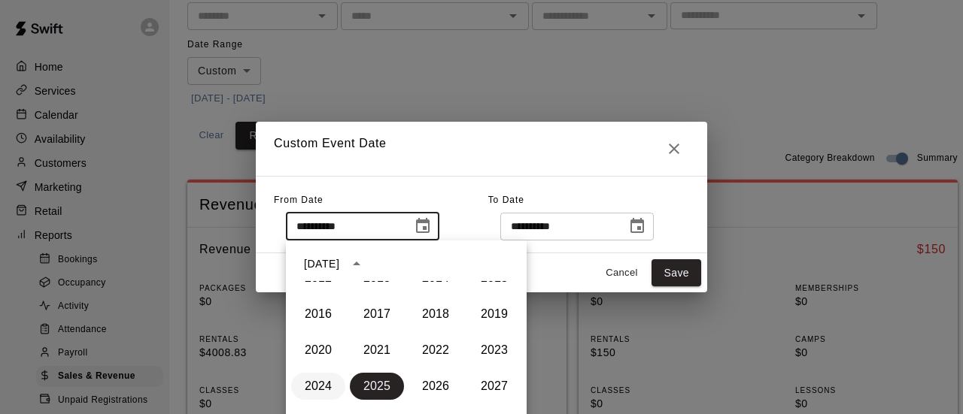
click at [313, 393] on button "2024" at bounding box center [318, 386] width 54 height 27
type input "**********"
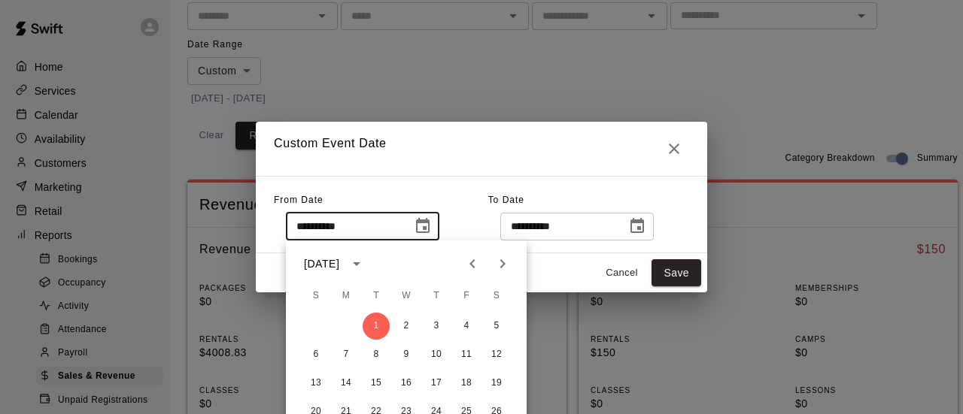
click at [531, 176] on div "**********" at bounding box center [481, 214] width 451 height 77
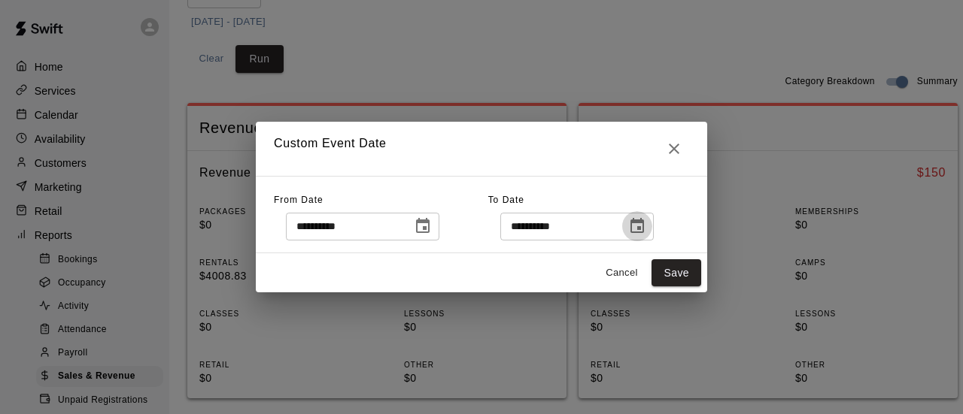
click at [646, 229] on icon "Choose date, selected date is Oct 13, 2025" at bounding box center [637, 226] width 18 height 18
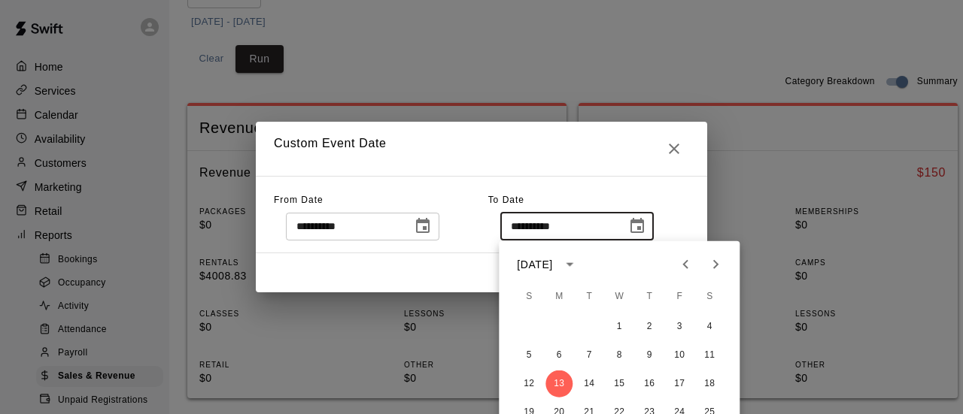
click at [552, 267] on div "[DATE]" at bounding box center [534, 264] width 35 height 16
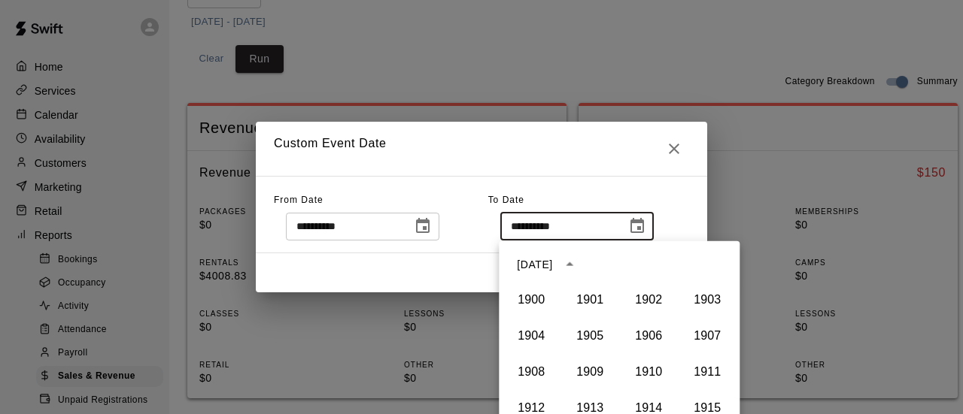
scroll to position [1032, 0]
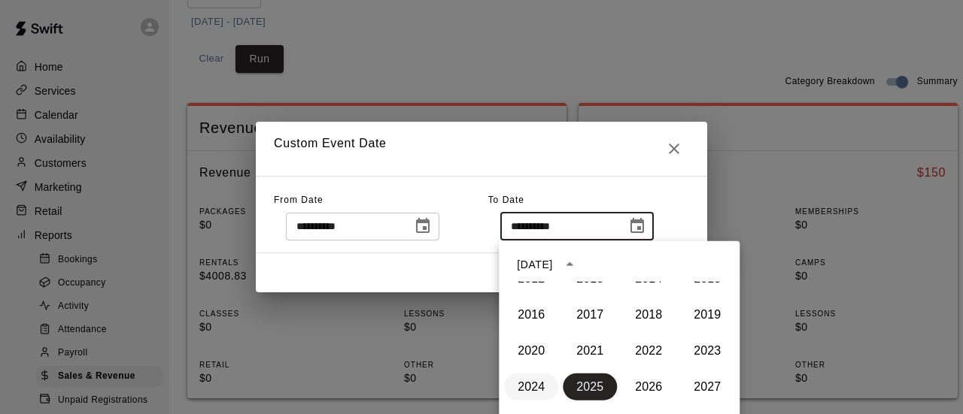
click at [535, 378] on button "2024" at bounding box center [531, 387] width 54 height 27
type input "**********"
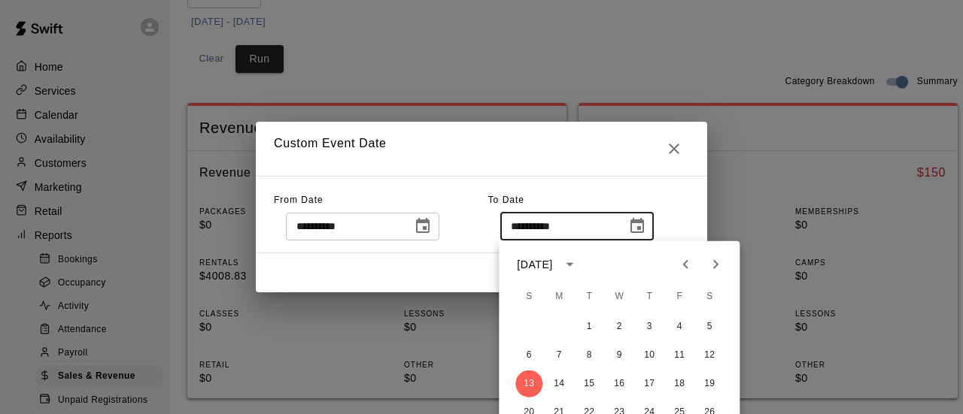
click at [635, 190] on div "**********" at bounding box center [588, 215] width 201 height 52
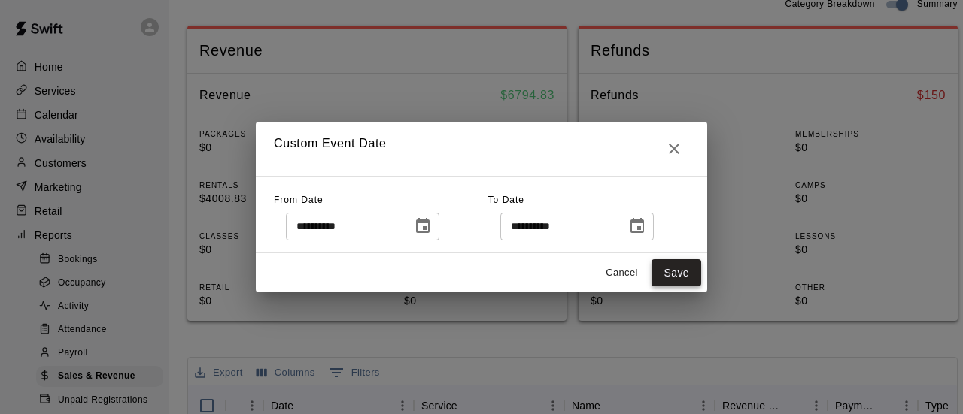
click at [671, 279] on button "Save" at bounding box center [676, 273] width 50 height 28
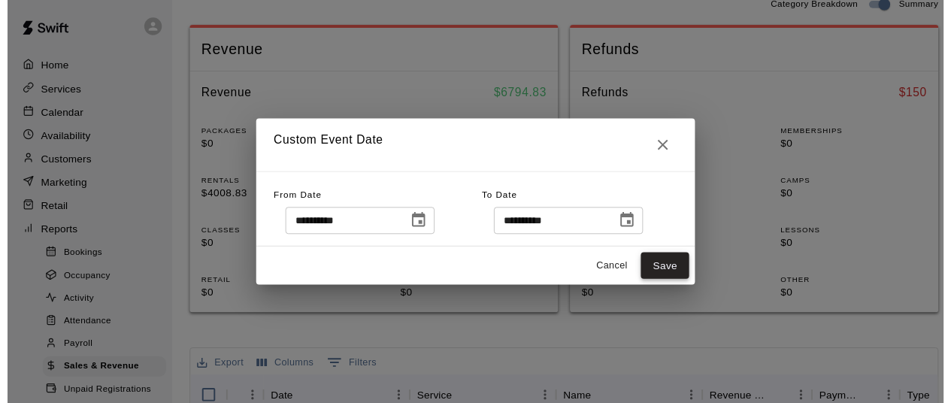
scroll to position [26, 0]
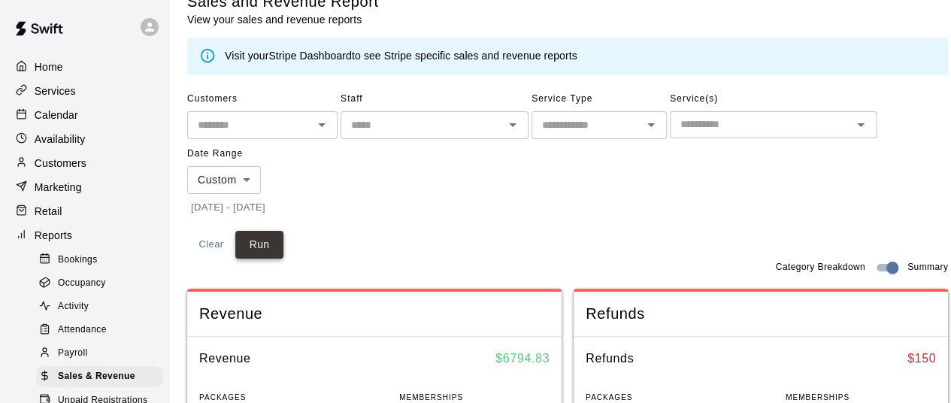
click at [269, 239] on button "Run" at bounding box center [259, 245] width 48 height 28
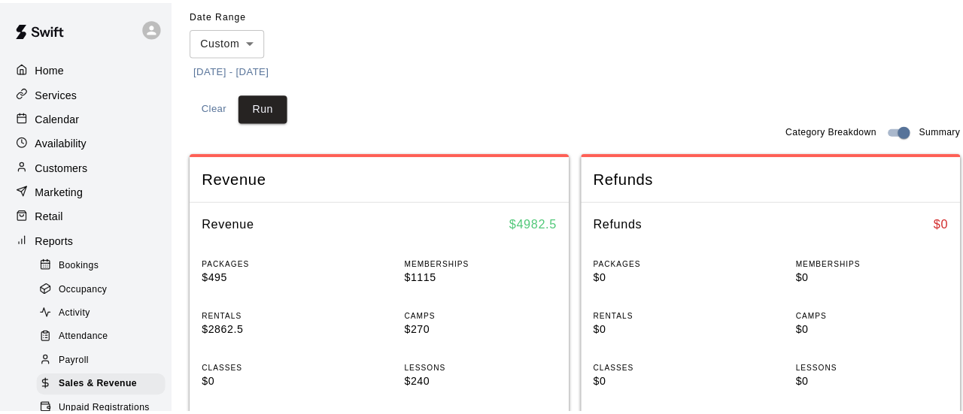
scroll to position [174, 0]
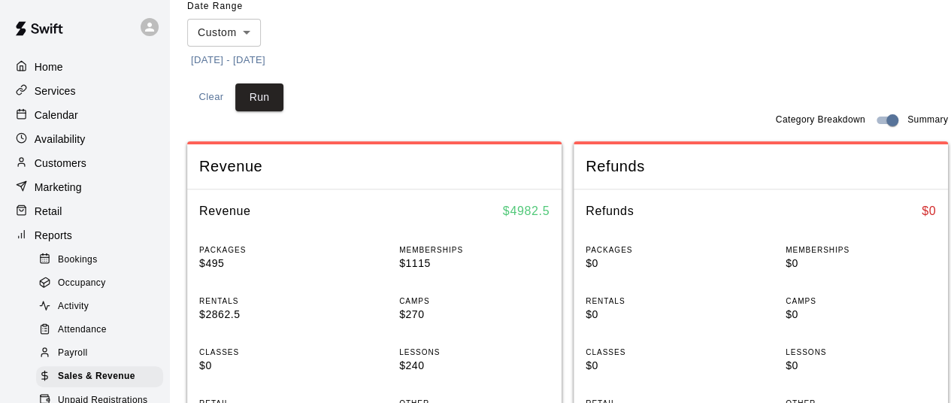
click at [269, 58] on button "[DATE] - [DATE]" at bounding box center [228, 60] width 82 height 23
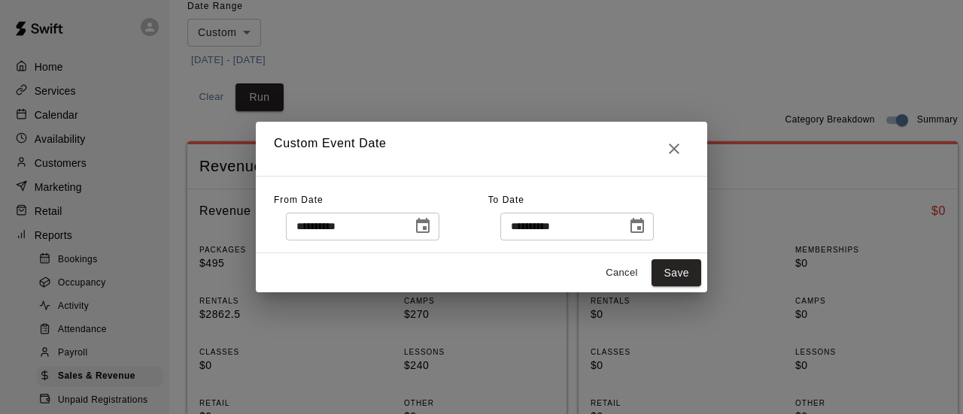
click at [432, 235] on icon "Choose date, selected date is Oct 1, 2024" at bounding box center [423, 226] width 18 height 18
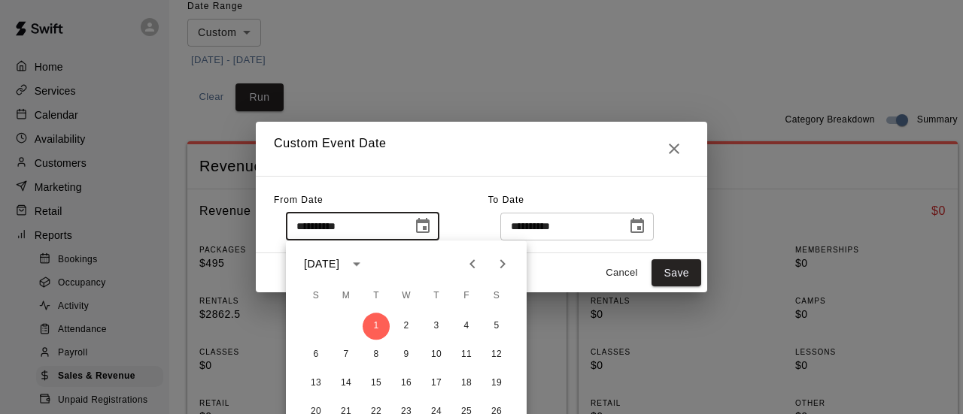
click at [339, 262] on div "[DATE]" at bounding box center [321, 264] width 35 height 16
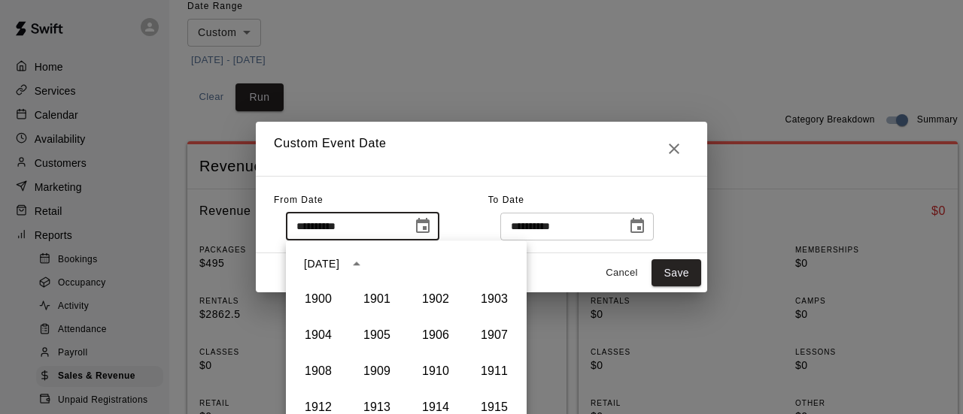
scroll to position [1032, 0]
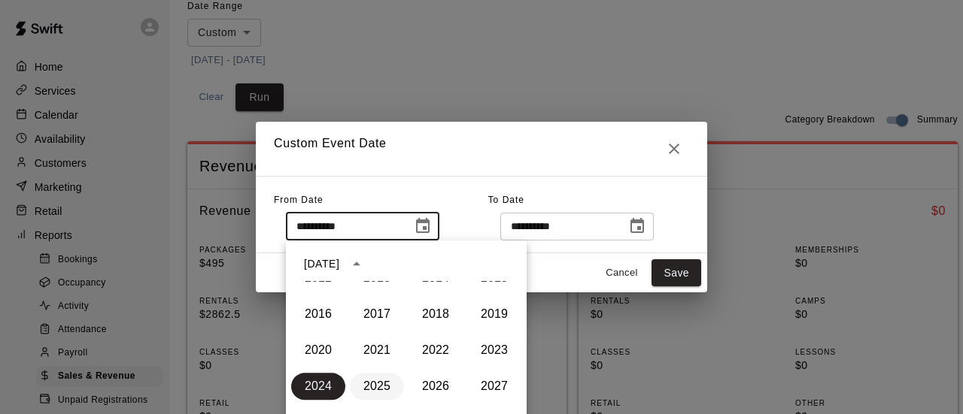
click at [374, 382] on button "2025" at bounding box center [377, 386] width 54 height 27
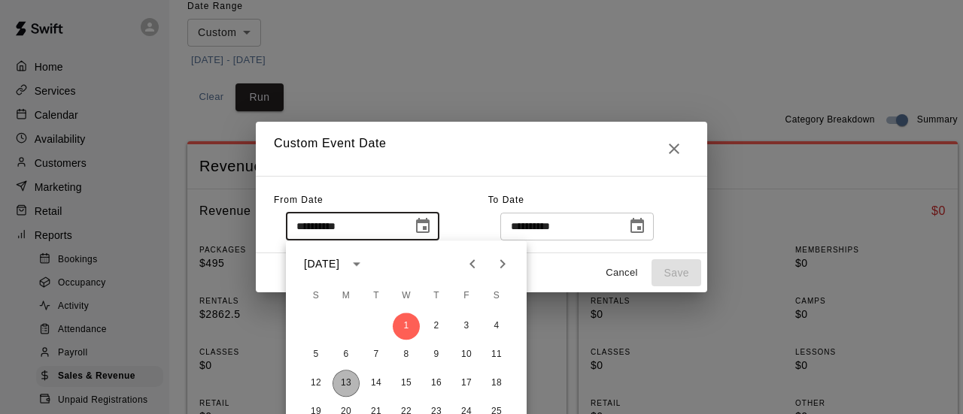
click at [341, 381] on button "13" at bounding box center [345, 383] width 27 height 27
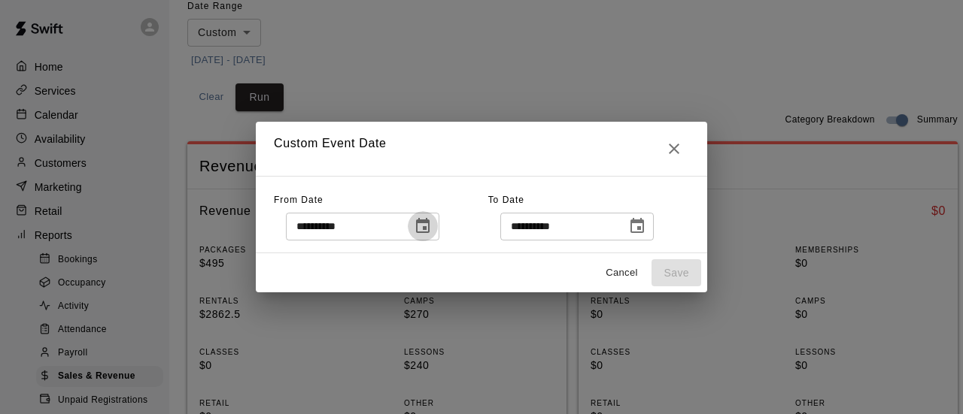
click at [432, 228] on icon "Choose date, selected date is Oct 13, 2025" at bounding box center [423, 226] width 18 height 18
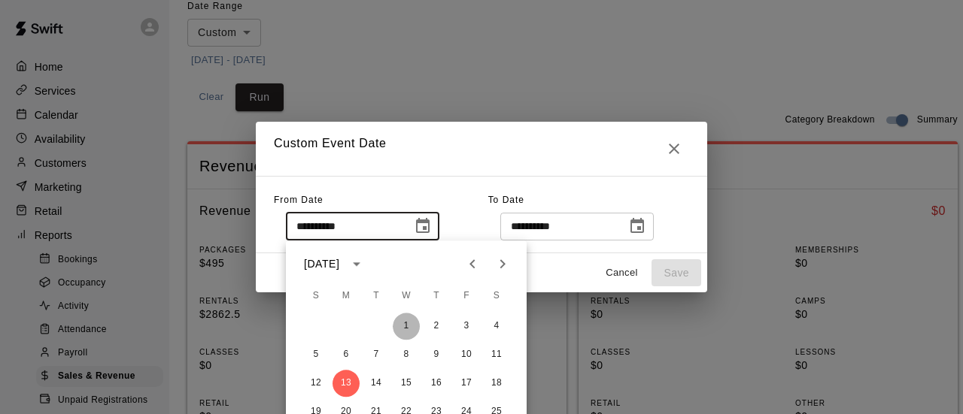
click at [402, 320] on button "1" at bounding box center [406, 326] width 27 height 27
type input "**********"
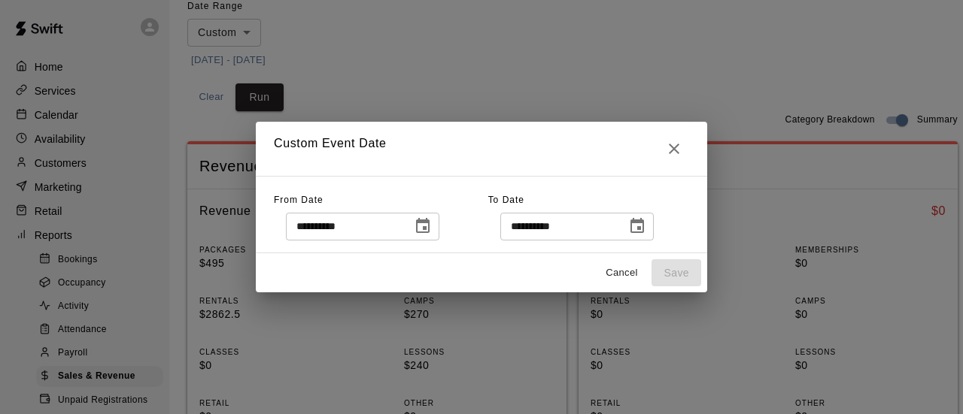
click at [597, 176] on div "**********" at bounding box center [481, 214] width 451 height 77
click at [646, 230] on icon "Choose date, selected date is Oct 13, 2024" at bounding box center [637, 226] width 18 height 18
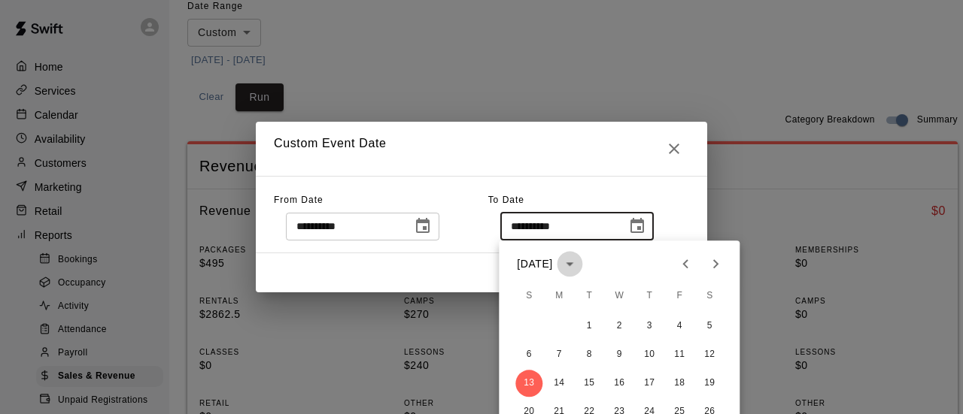
click at [583, 267] on button "calendar view is open, switch to year view" at bounding box center [570, 264] width 26 height 26
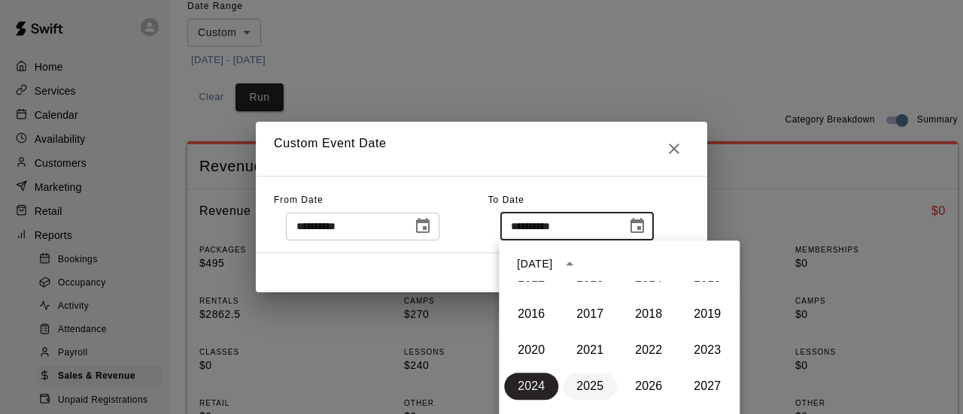
click at [578, 393] on button "2025" at bounding box center [589, 386] width 54 height 27
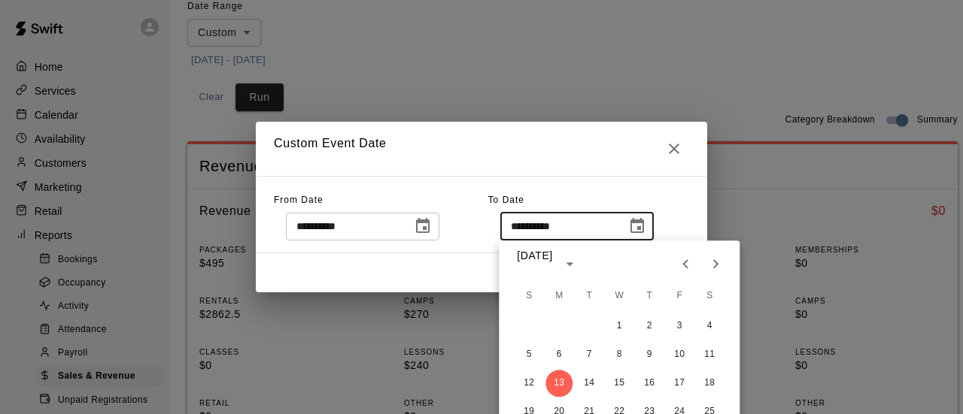
type input "**********"
click at [561, 387] on button "13" at bounding box center [558, 383] width 27 height 27
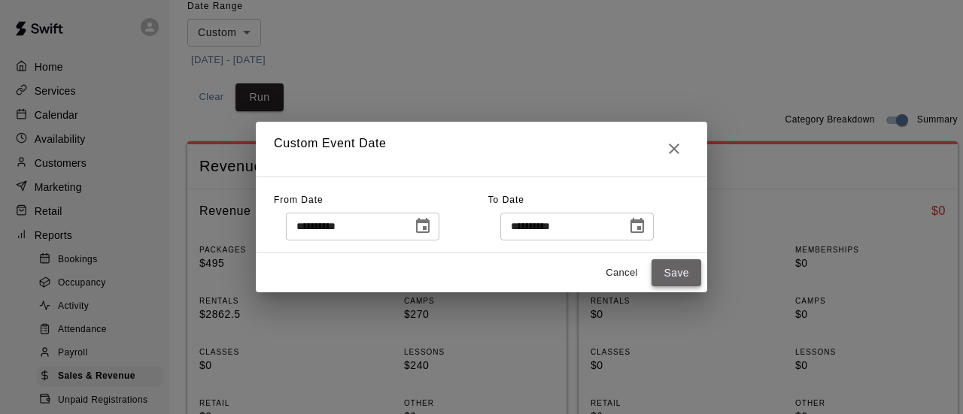
click at [666, 267] on button "Save" at bounding box center [676, 273] width 50 height 28
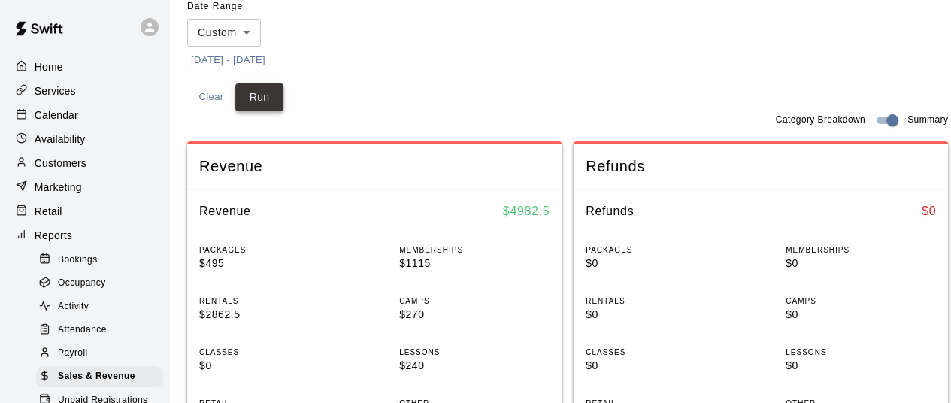
click at [248, 95] on button "Run" at bounding box center [259, 97] width 48 height 28
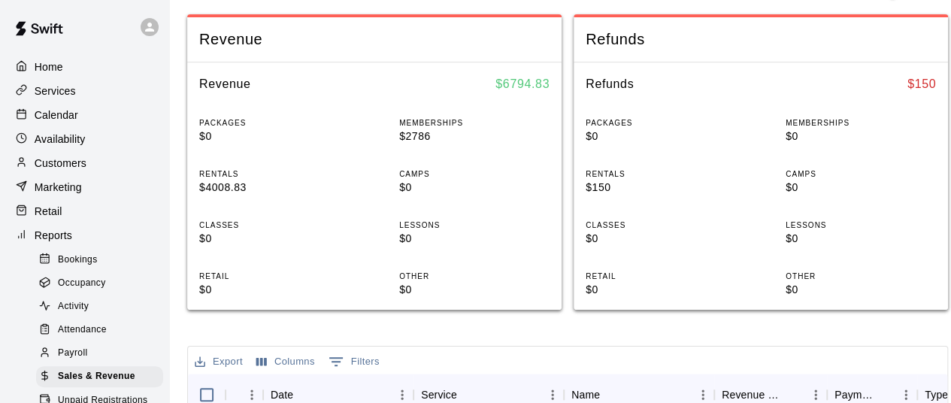
scroll to position [302, 0]
